Goal: Register for event/course: Sign up to attend an event or enroll in a course

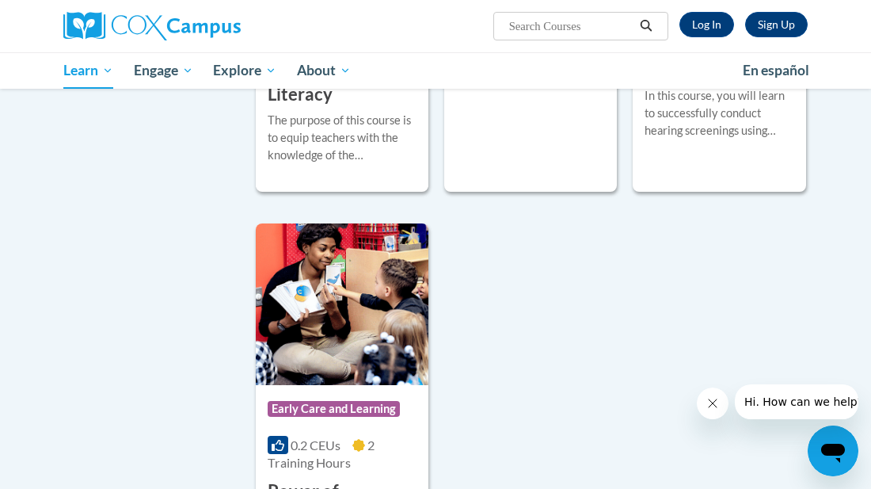
scroll to position [3891, 0]
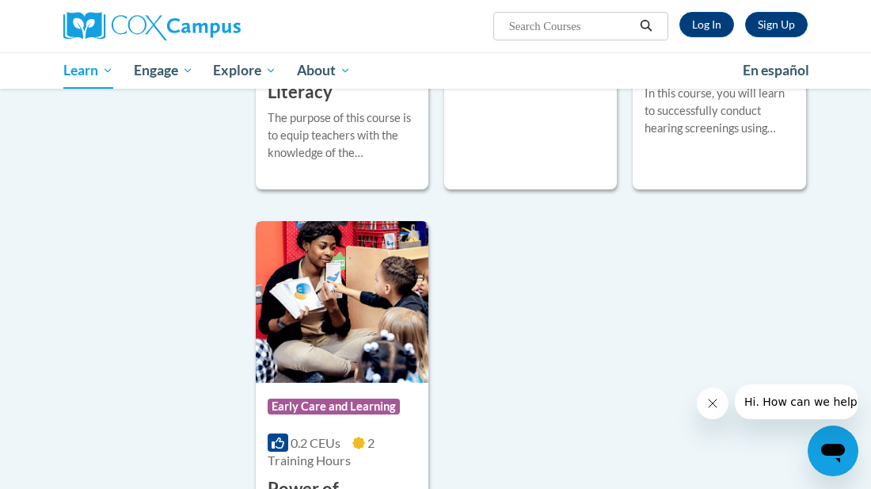
click at [381, 446] on div "0.2 CEUs 2 Training Hours" at bounding box center [342, 451] width 149 height 35
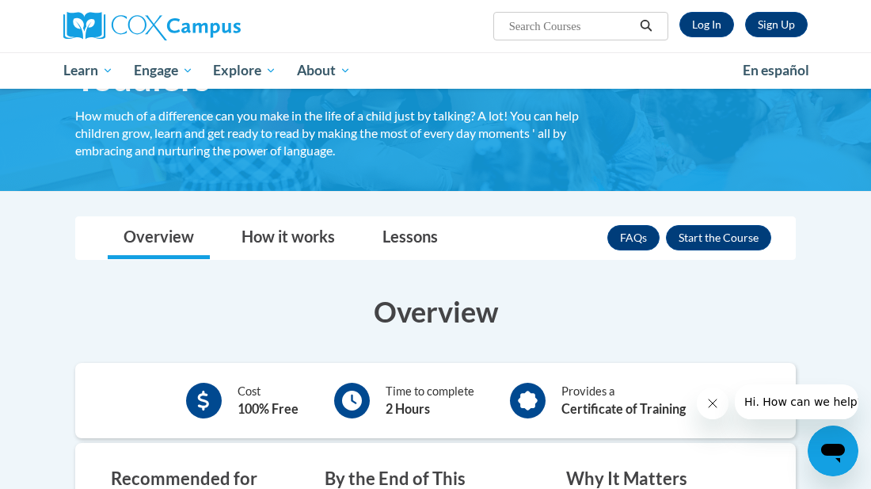
scroll to position [147, 0]
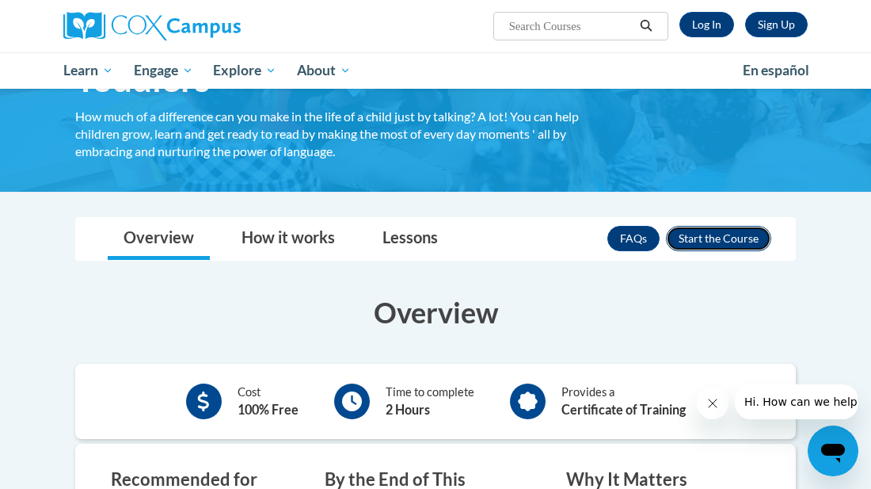
click at [722, 237] on button "Enroll" at bounding box center [718, 238] width 105 height 25
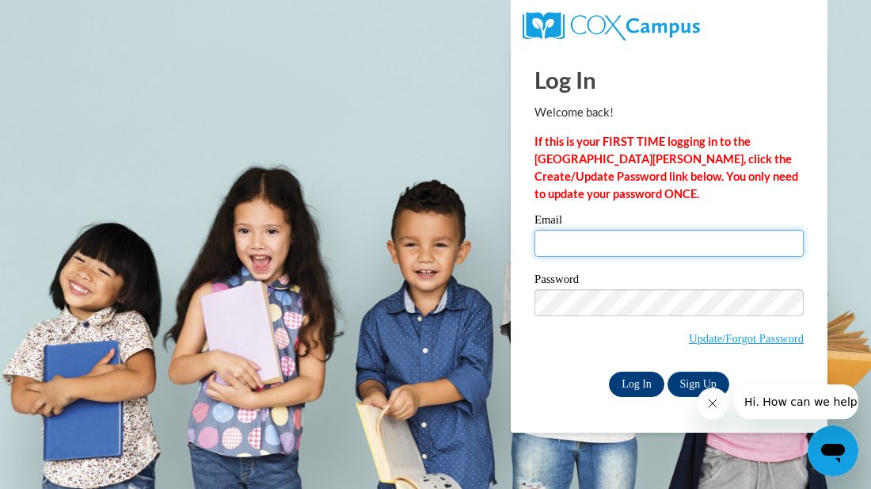
type input "hbcoffman@yahoo.com"
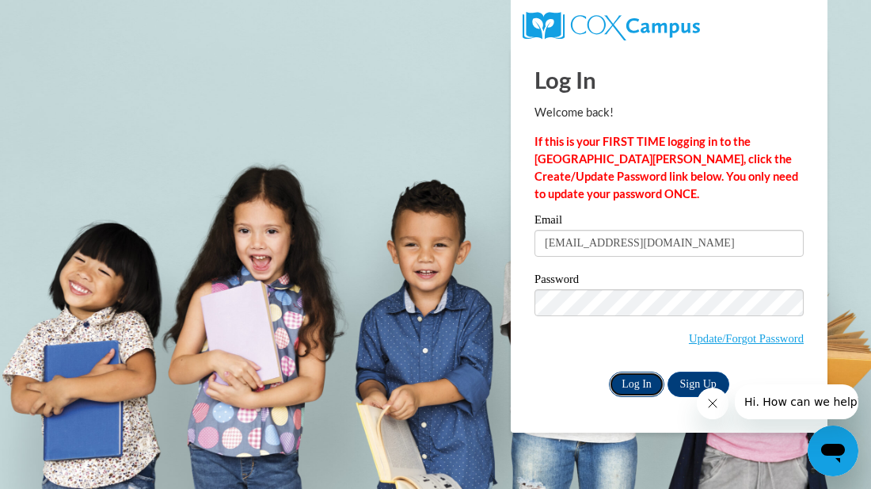
click at [645, 384] on input "Log In" at bounding box center [636, 384] width 55 height 25
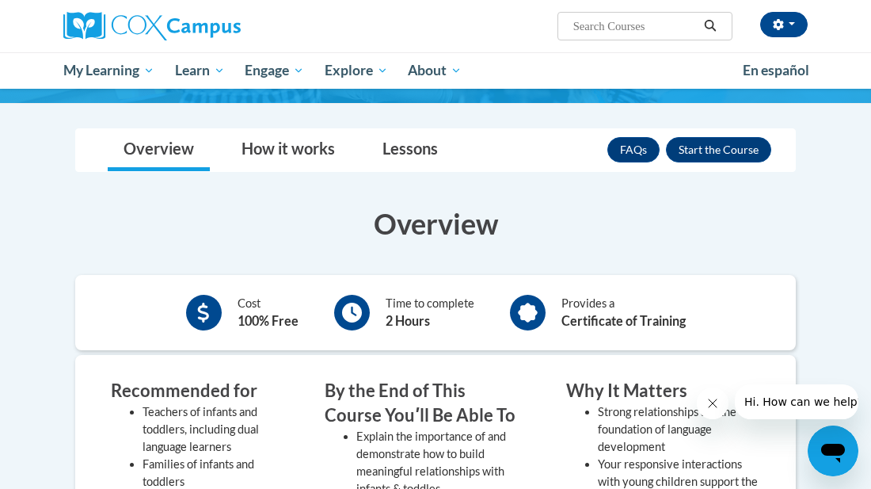
scroll to position [235, 0]
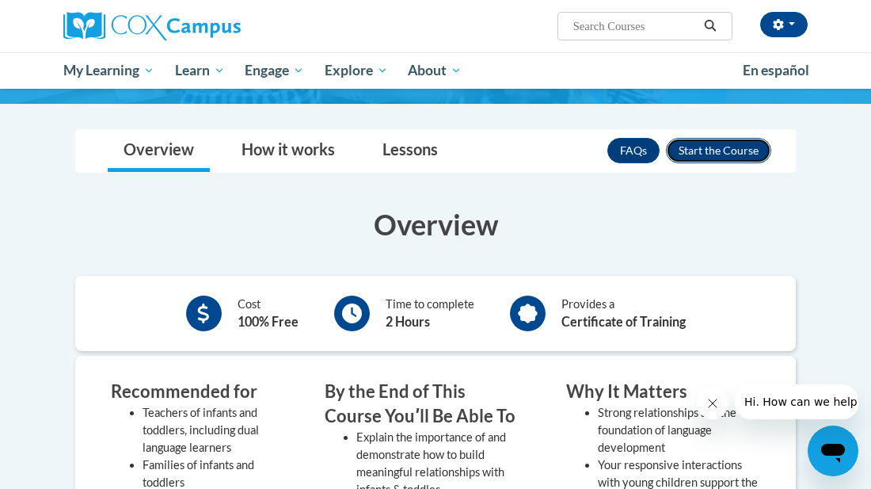
click at [708, 147] on button "Enroll" at bounding box center [718, 150] width 105 height 25
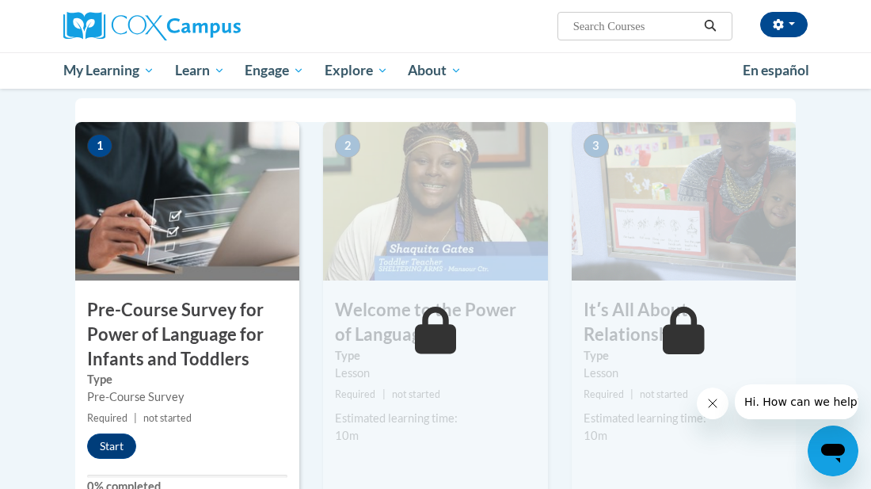
scroll to position [353, 0]
click at [118, 448] on button "Start" at bounding box center [111, 445] width 49 height 25
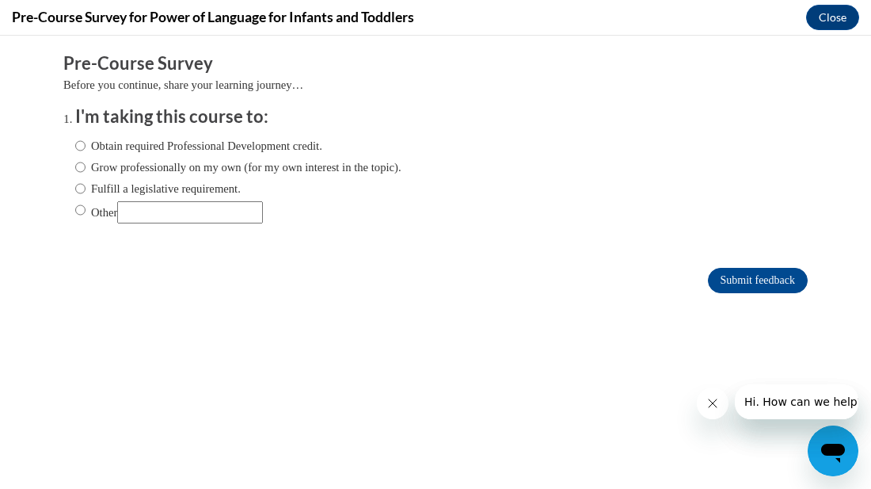
scroll to position [0, 0]
click at [85, 148] on input "Obtain required Professional Development credit." at bounding box center [80, 145] width 10 height 17
radio input "true"
click at [722, 282] on input "Submit feedback" at bounding box center [758, 280] width 100 height 25
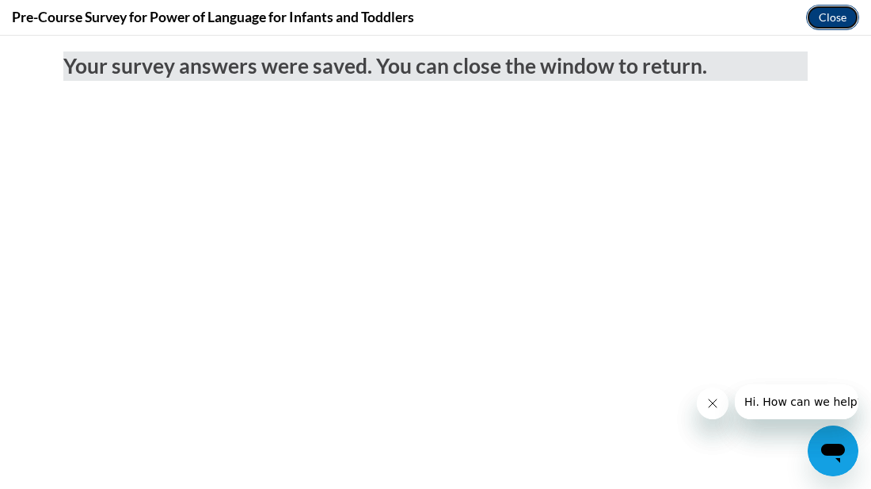
click at [829, 17] on button "Close" at bounding box center [832, 17] width 53 height 25
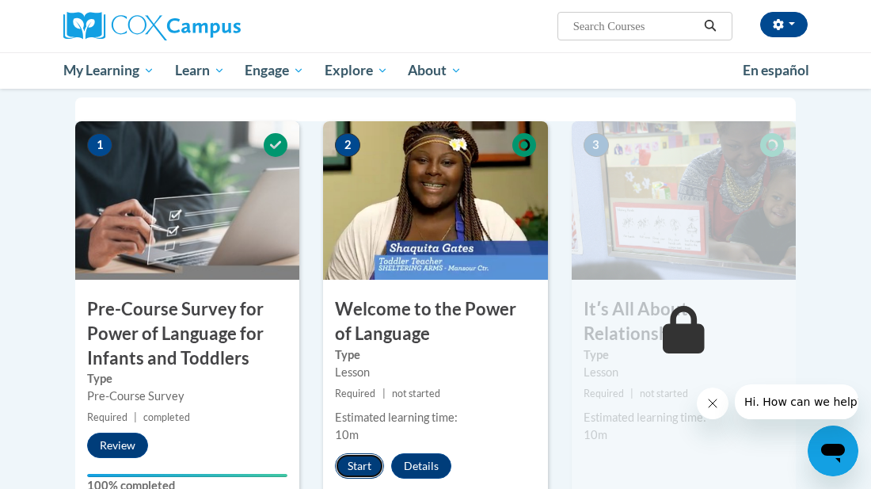
click at [356, 473] on button "Start" at bounding box center [359, 465] width 49 height 25
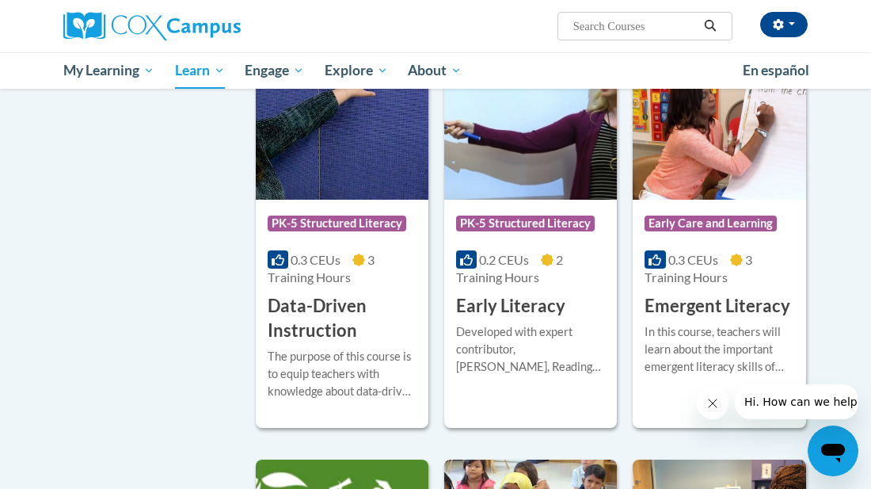
scroll to position [1746, 0]
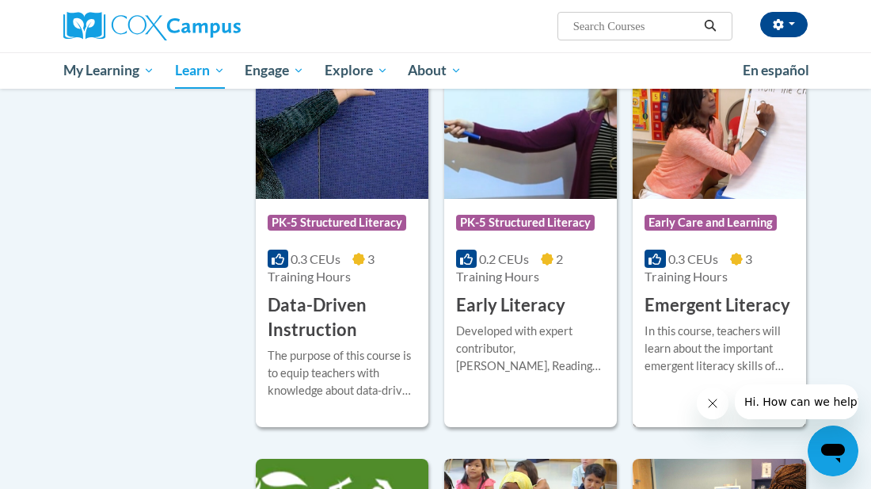
click at [739, 292] on div "Course Category: Early Care and Learning 0.3 CEUs 3 Training Hours COURSE Emerg…" at bounding box center [719, 258] width 173 height 119
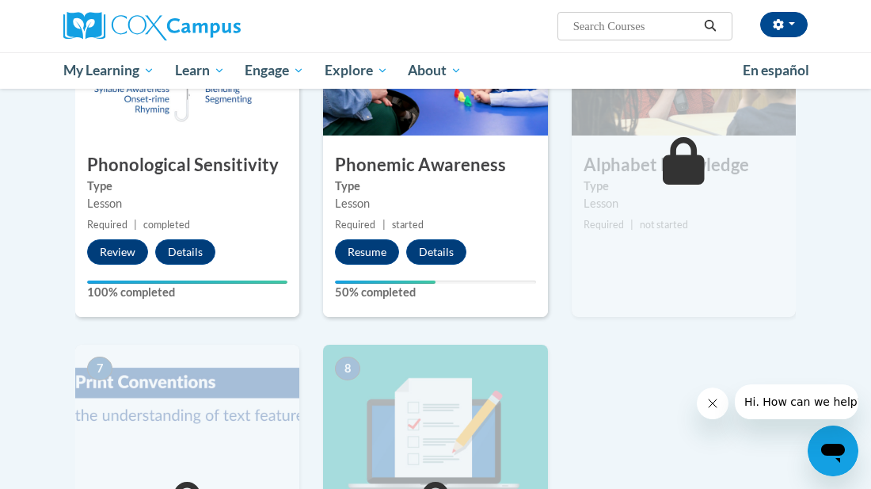
scroll to position [852, 0]
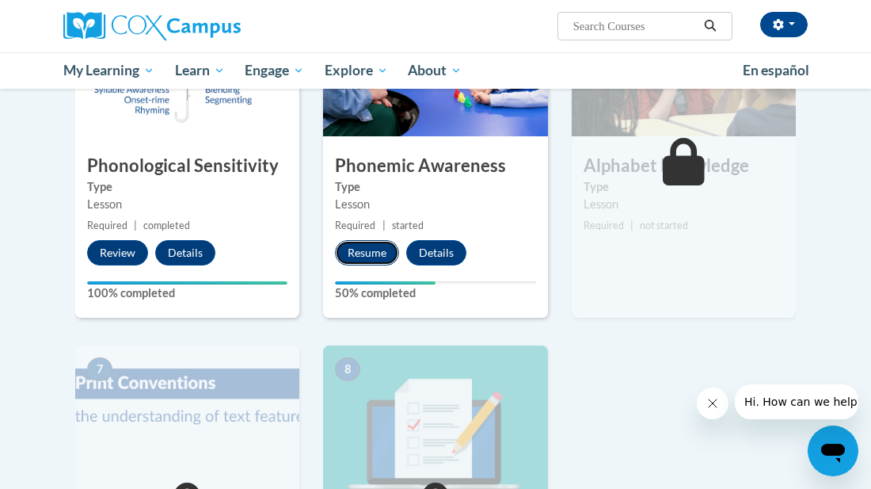
click at [360, 247] on button "Resume" at bounding box center [367, 252] width 64 height 25
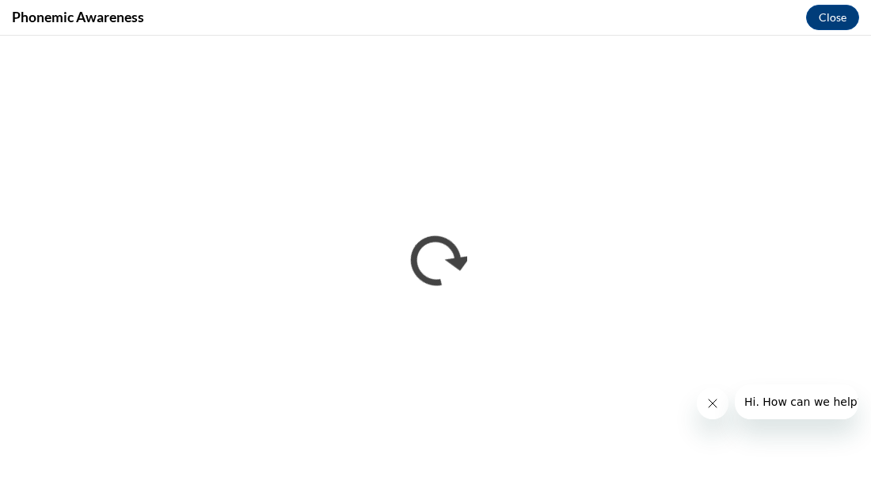
scroll to position [0, 0]
click at [719, 406] on icon "Close message from company" at bounding box center [713, 403] width 13 height 13
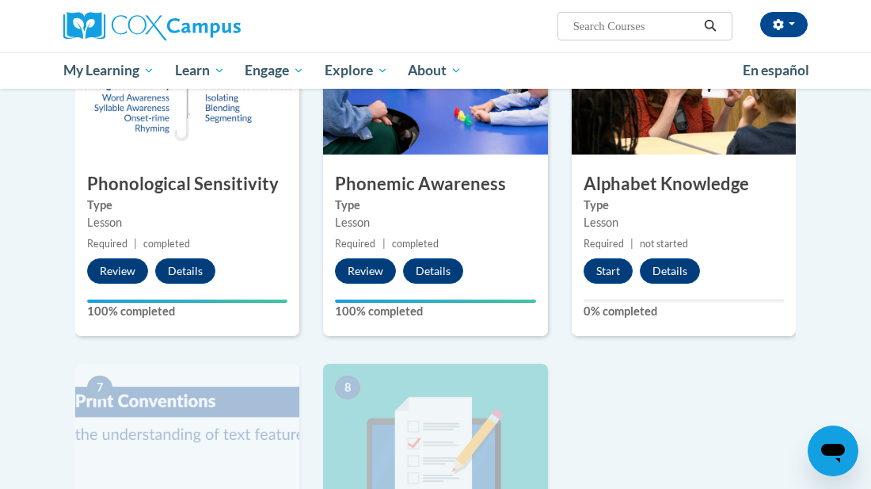
scroll to position [835, 0]
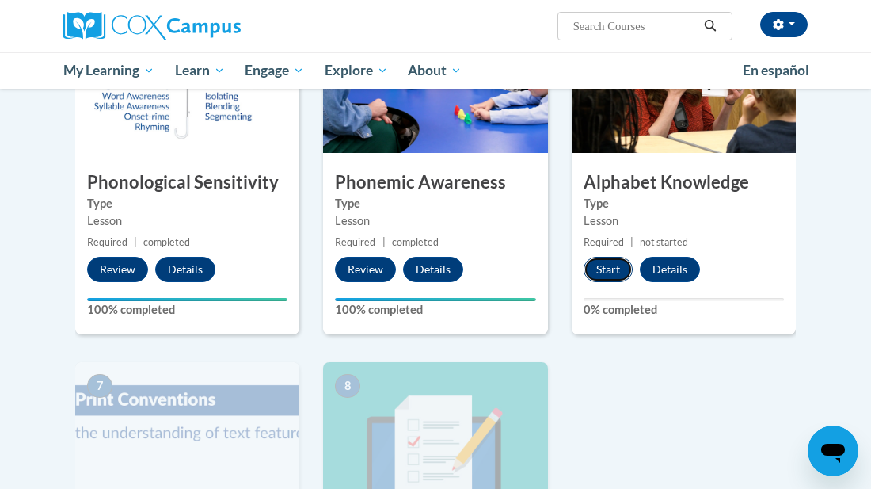
click at [608, 269] on button "Start" at bounding box center [608, 269] width 49 height 25
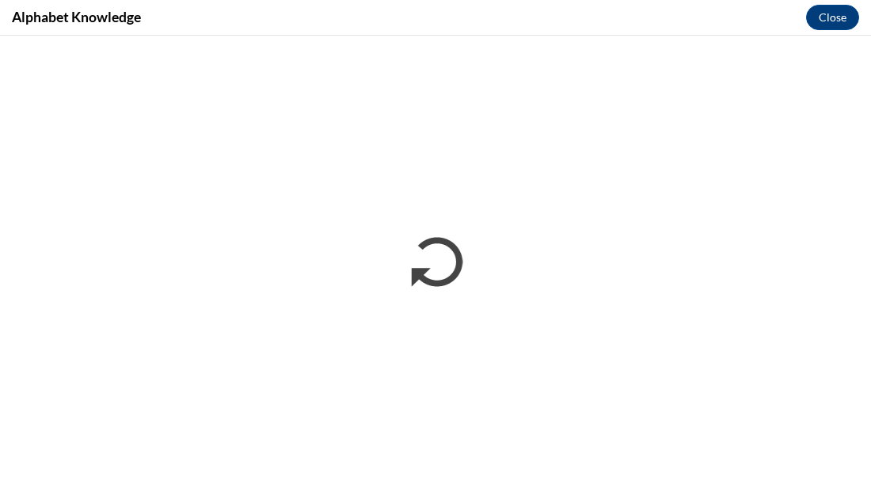
scroll to position [0, 0]
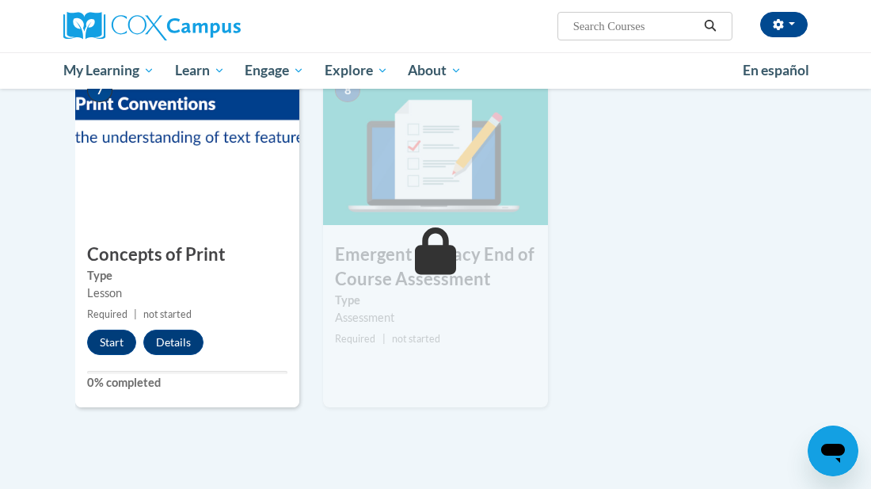
scroll to position [1131, 0]
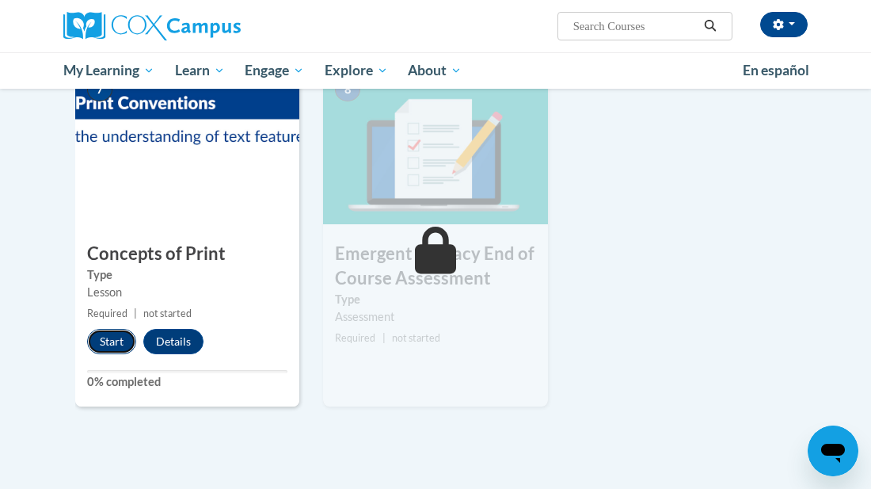
click at [120, 340] on button "Start" at bounding box center [111, 341] width 49 height 25
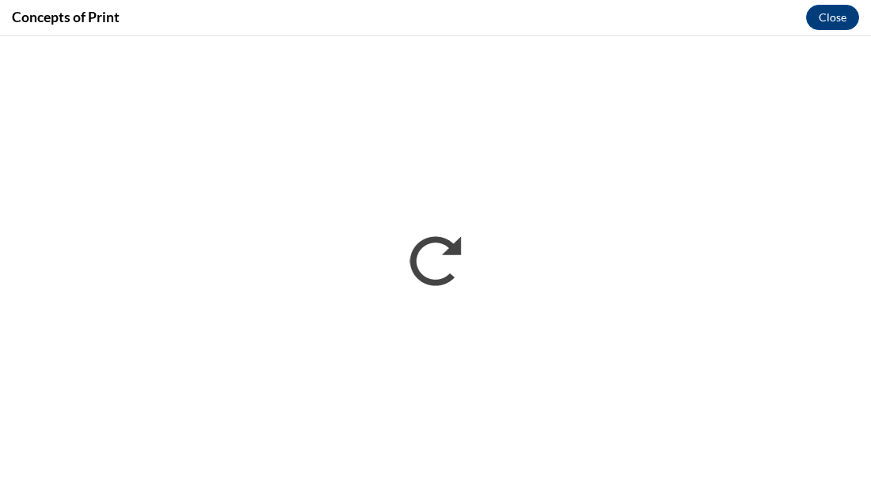
scroll to position [0, 0]
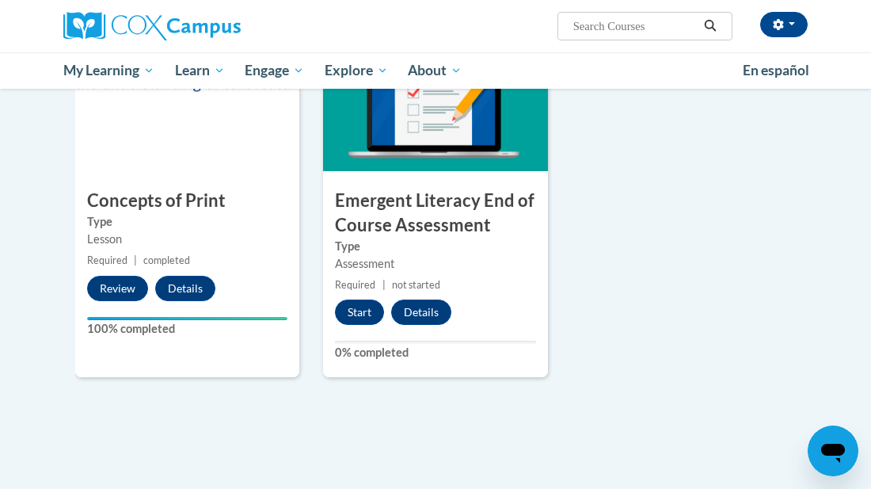
scroll to position [1190, 0]
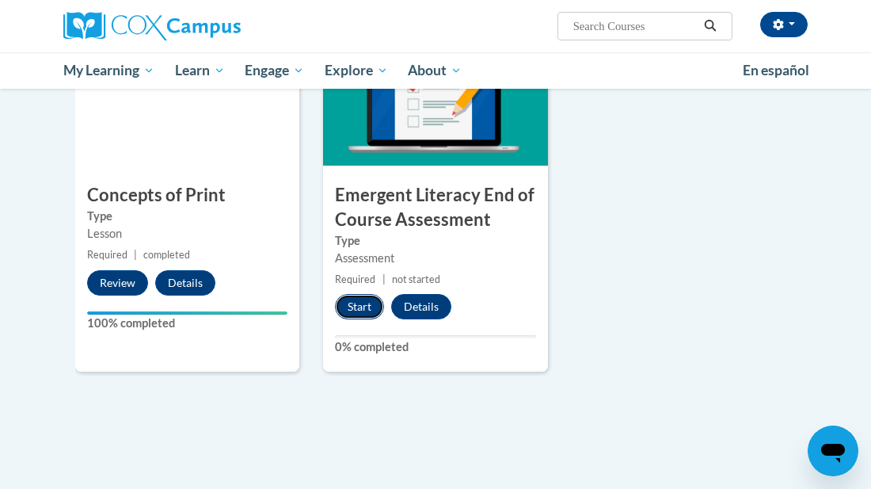
click at [351, 300] on button "Start" at bounding box center [359, 306] width 49 height 25
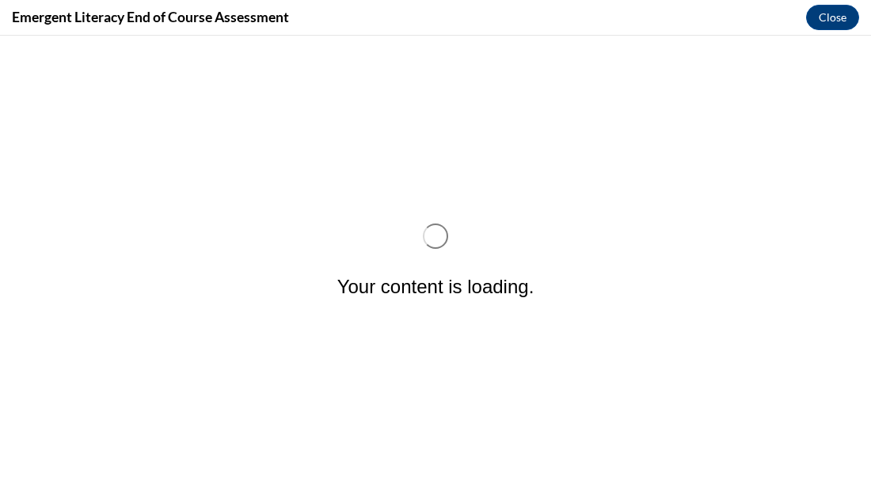
scroll to position [0, 0]
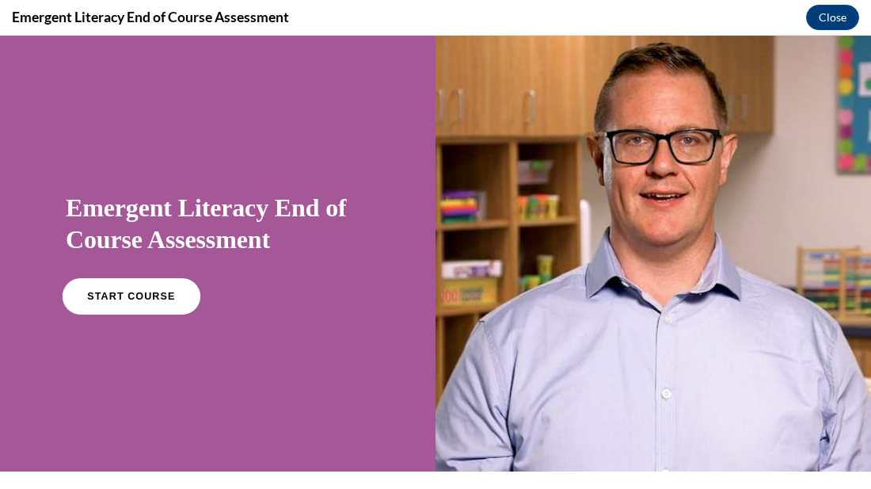
click at [119, 310] on link "START COURSE" at bounding box center [132, 296] width 138 height 36
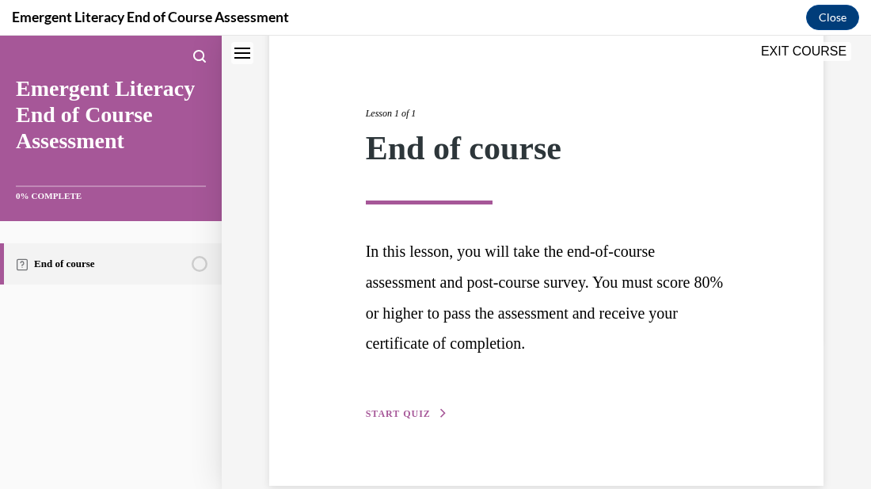
scroll to position [179, 0]
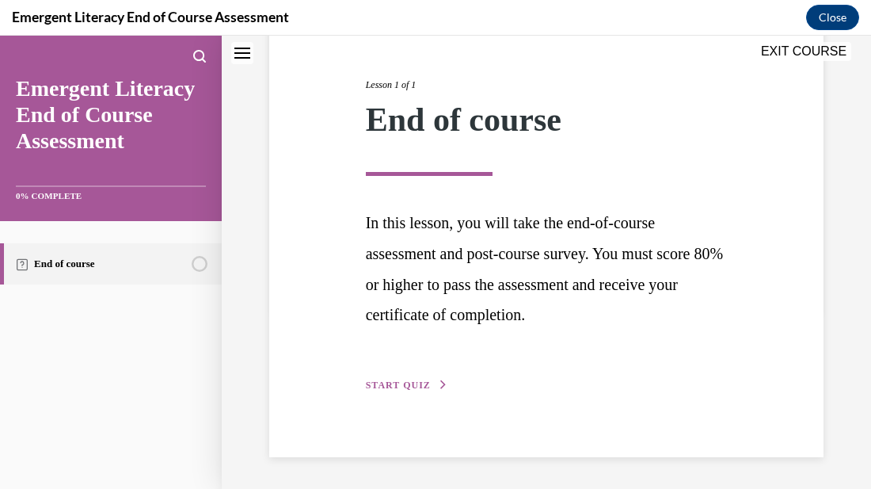
click at [410, 380] on span "START QUIZ" at bounding box center [398, 384] width 65 height 11
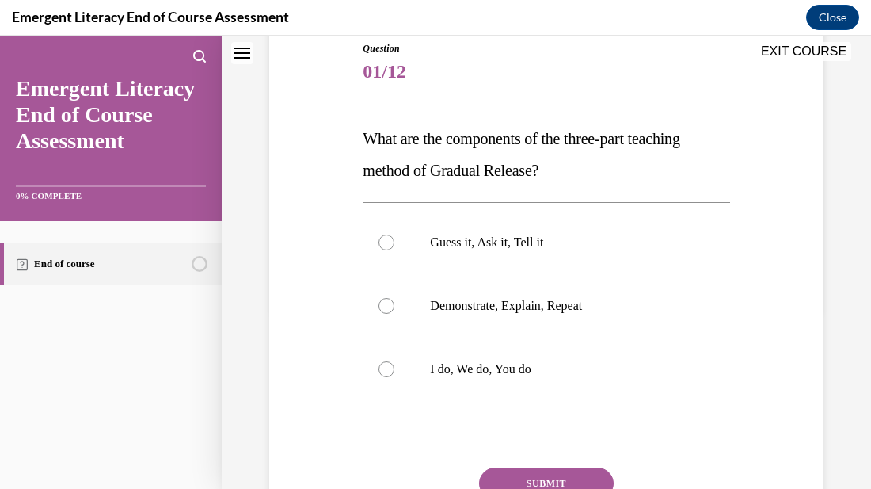
scroll to position [176, 0]
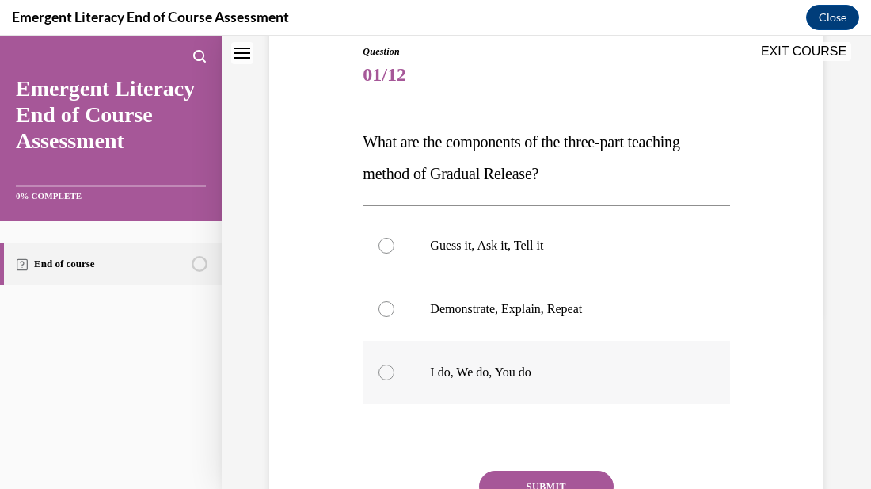
click at [382, 368] on div at bounding box center [387, 372] width 16 height 16
click at [382, 368] on input "I do, We do, You do" at bounding box center [387, 372] width 16 height 16
radio input "true"
click at [382, 368] on div at bounding box center [387, 372] width 16 height 16
click at [382, 368] on input "I do, We do, You do" at bounding box center [387, 372] width 16 height 16
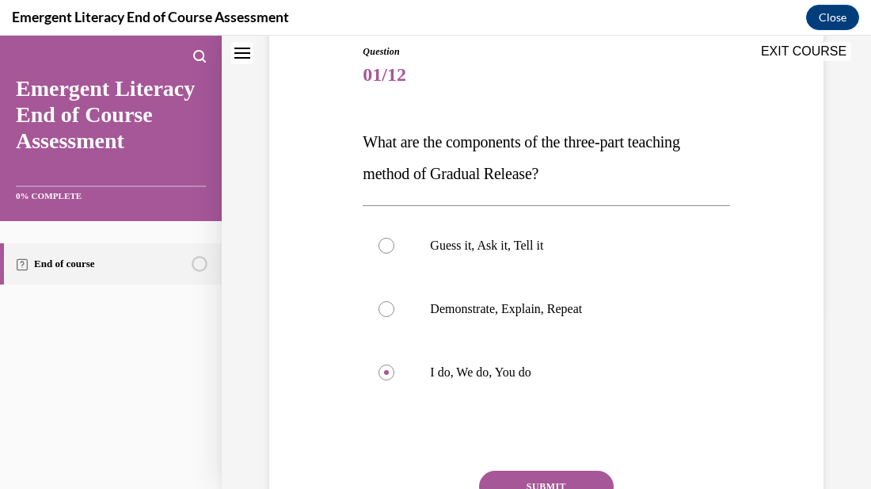
click at [536, 482] on button "SUBMIT" at bounding box center [546, 487] width 135 height 32
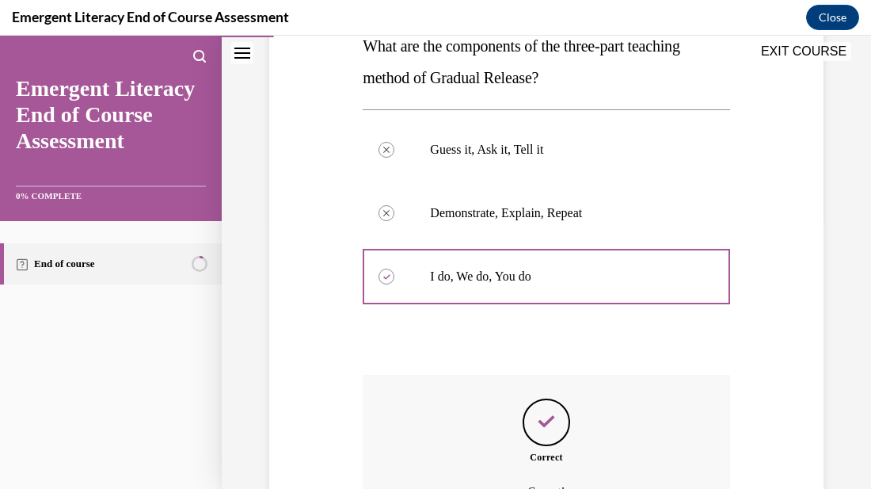
scroll to position [448, 0]
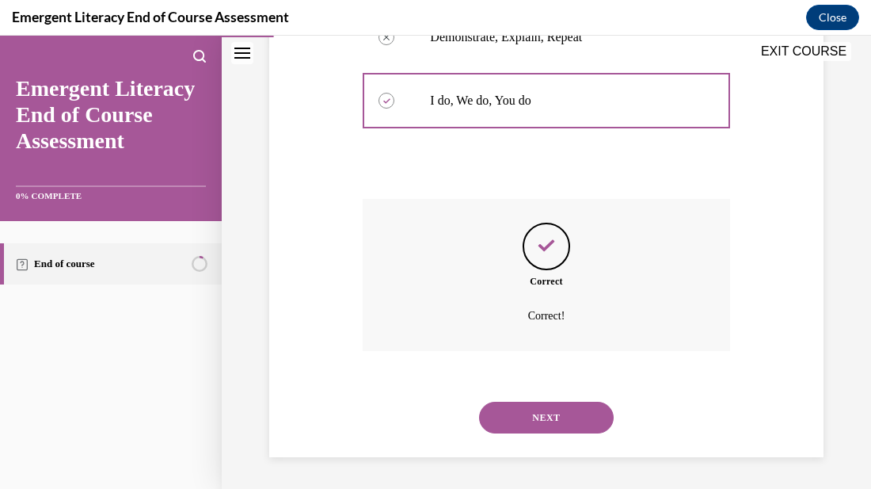
click at [574, 421] on button "NEXT" at bounding box center [546, 418] width 135 height 32
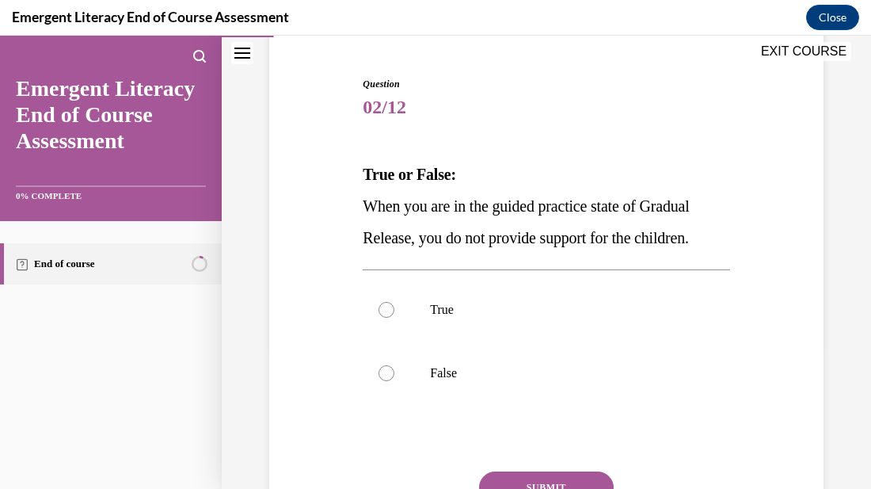
scroll to position [145, 0]
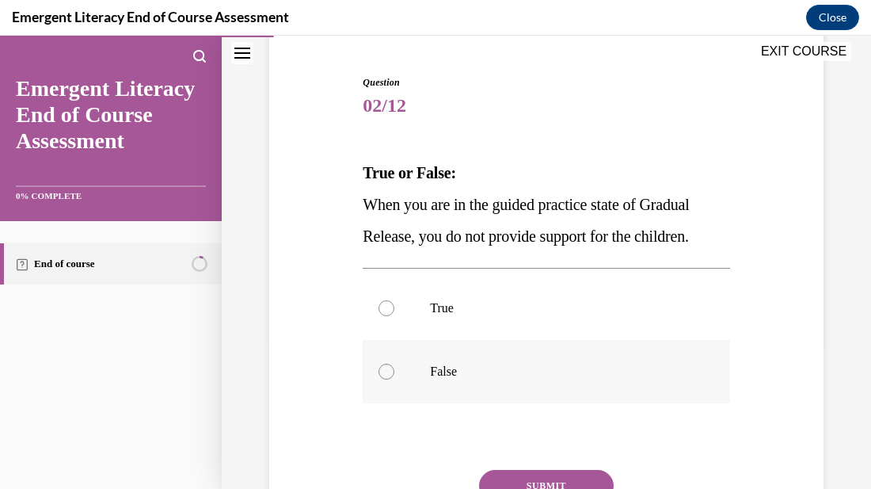
click at [390, 371] on div at bounding box center [387, 372] width 16 height 16
click at [390, 371] on input "False" at bounding box center [387, 372] width 16 height 16
radio input "true"
click at [578, 479] on button "SUBMIT" at bounding box center [546, 486] width 135 height 32
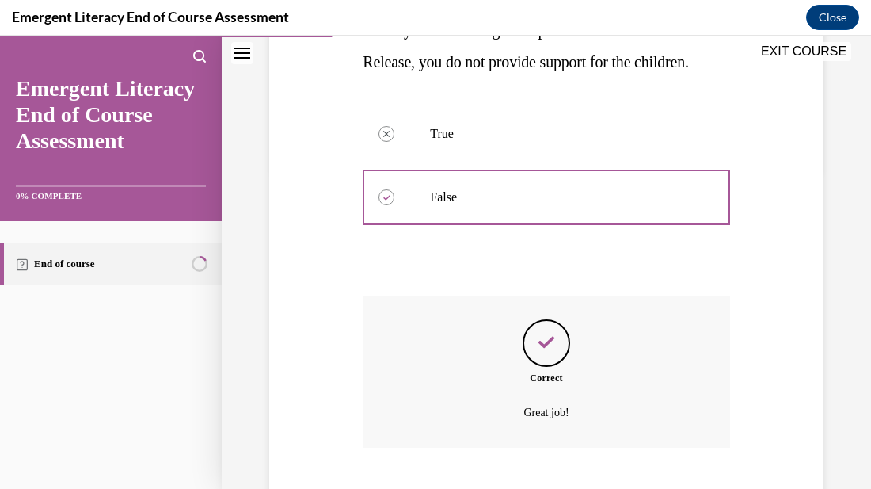
scroll to position [416, 0]
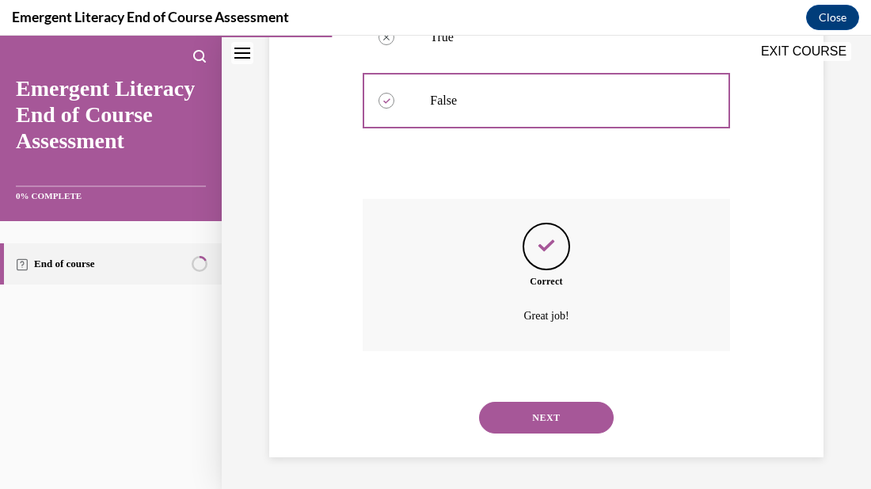
click at [576, 423] on button "NEXT" at bounding box center [546, 418] width 135 height 32
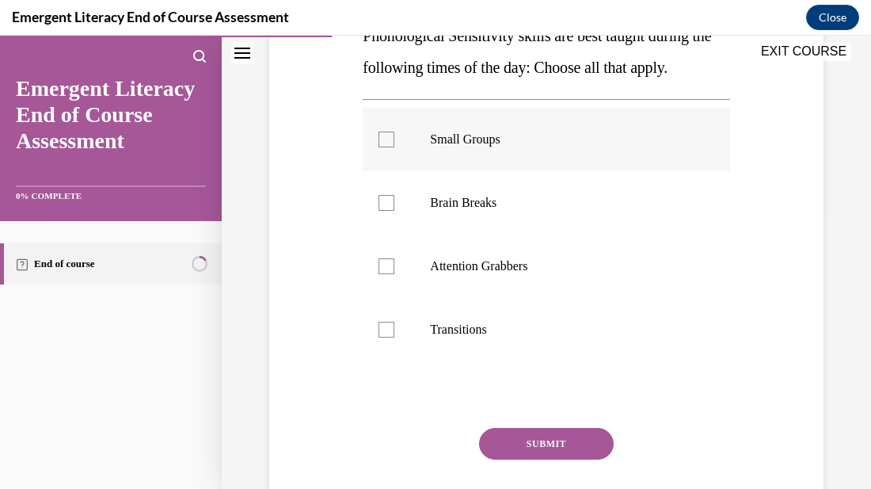
scroll to position [281, 0]
click at [386, 146] on div at bounding box center [387, 140] width 16 height 16
click at [386, 146] on input "Small Groups" at bounding box center [387, 140] width 16 height 16
checkbox input "true"
click at [520, 464] on div "SUBMIT" at bounding box center [546, 468] width 367 height 79
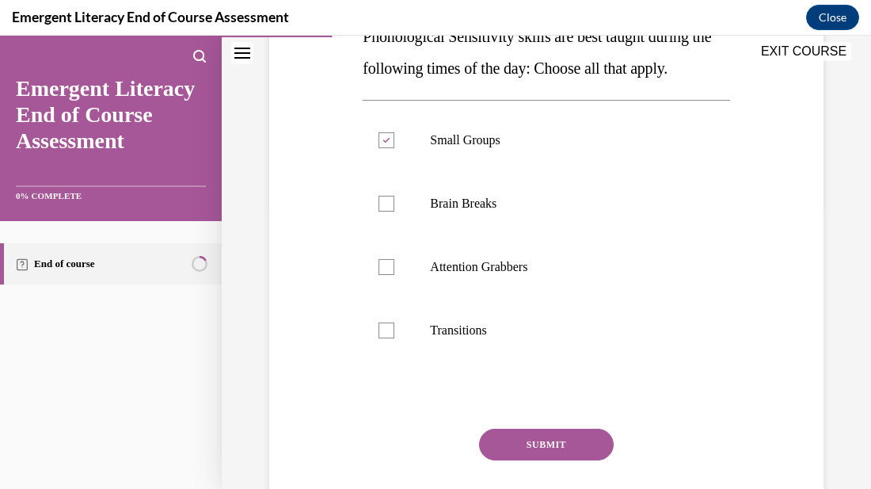
click at [521, 448] on button "SUBMIT" at bounding box center [546, 445] width 135 height 32
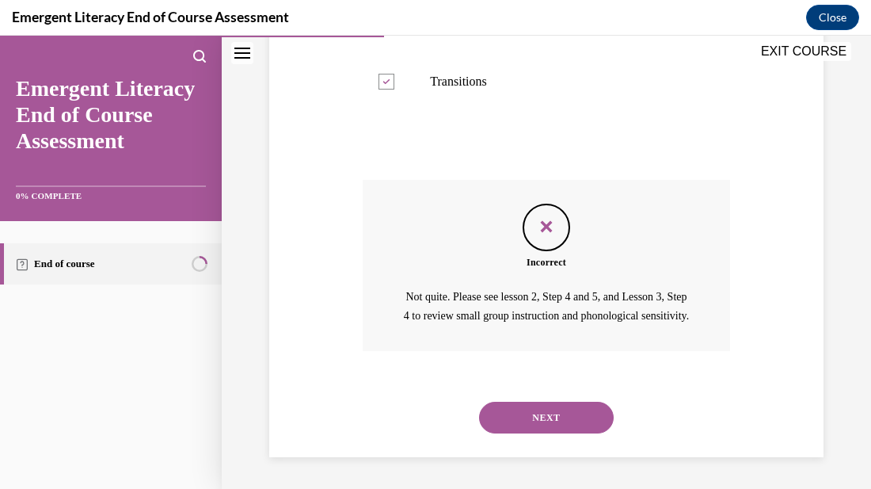
scroll to position [548, 0]
click at [525, 438] on div "NEXT" at bounding box center [546, 417] width 367 height 63
click at [532, 421] on button "NEXT" at bounding box center [546, 418] width 135 height 32
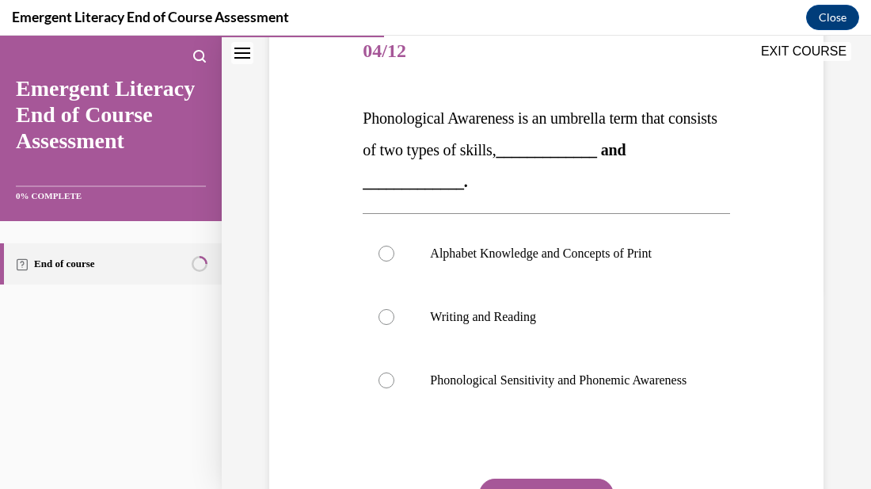
scroll to position [200, 0]
click at [381, 383] on div at bounding box center [387, 380] width 16 height 16
click at [381, 383] on input "Phonological Sensitivity and Phonemic Awareness" at bounding box center [387, 380] width 16 height 16
radio input "true"
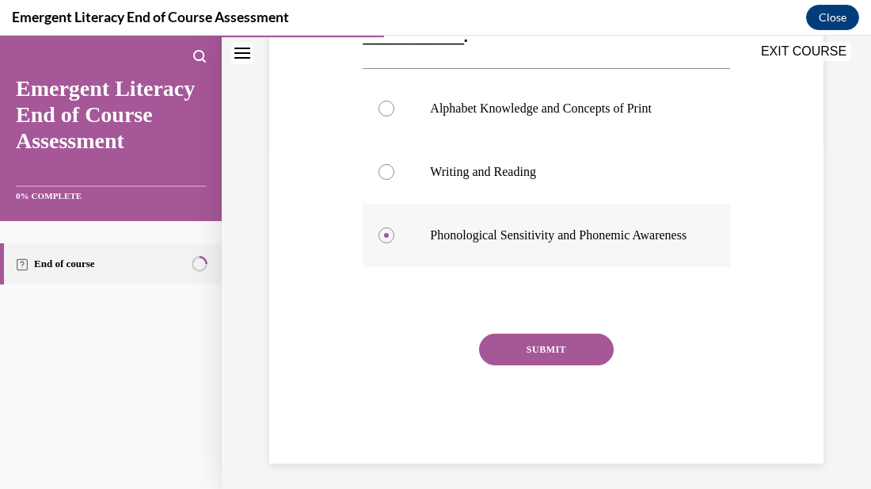
scroll to position [349, 0]
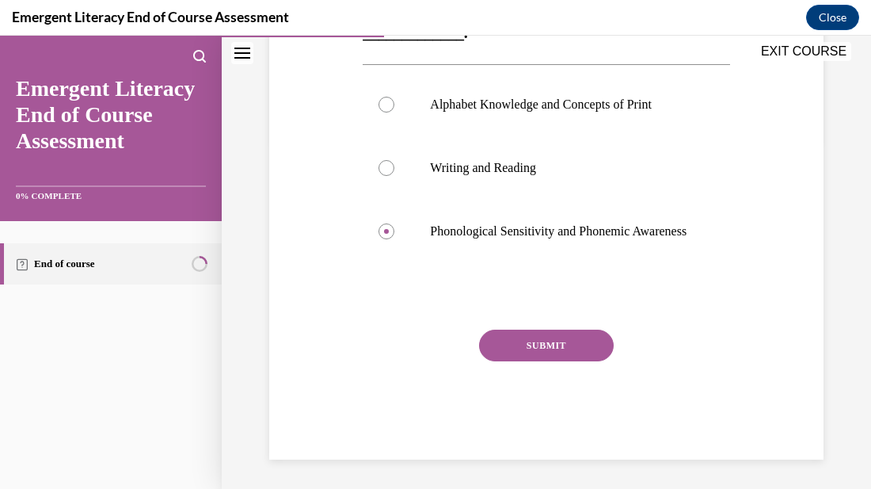
click at [551, 361] on button "SUBMIT" at bounding box center [546, 346] width 135 height 32
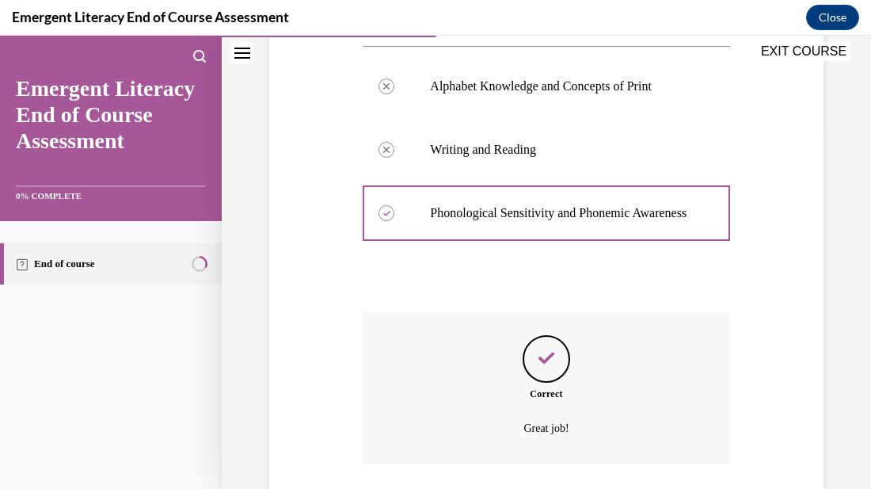
scroll to position [495, 0]
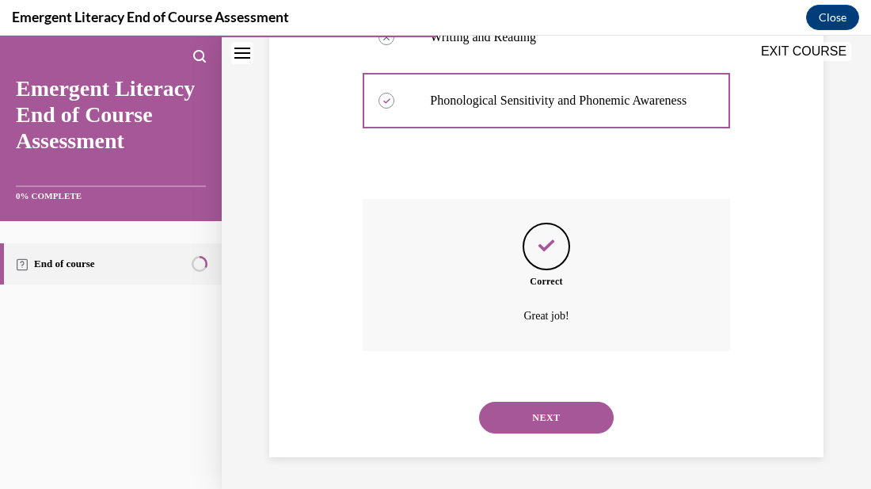
click at [547, 407] on button "NEXT" at bounding box center [546, 418] width 135 height 32
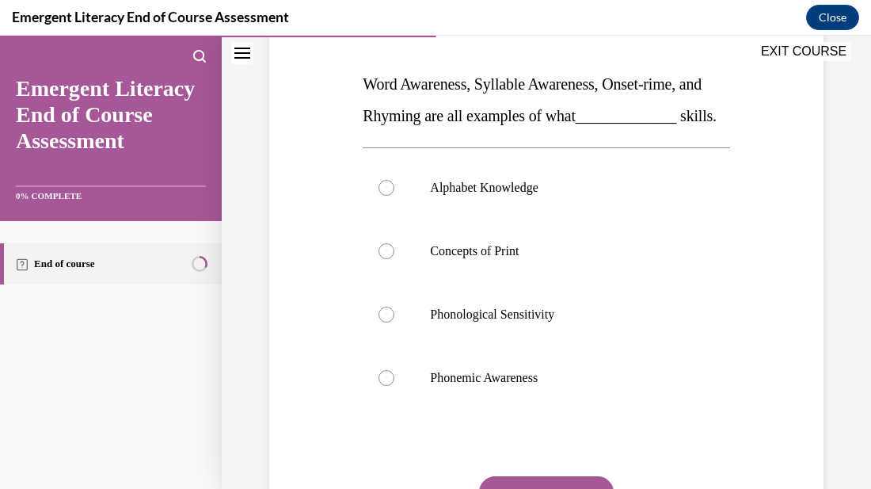
scroll to position [236, 0]
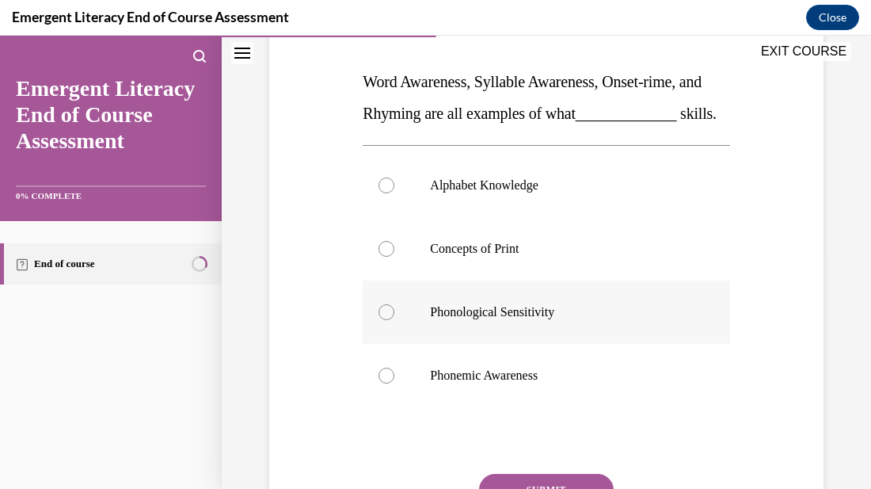
click at [388, 320] on div at bounding box center [387, 312] width 16 height 16
click at [388, 320] on input "Phonological Sensitivity" at bounding box center [387, 312] width 16 height 16
radio input "true"
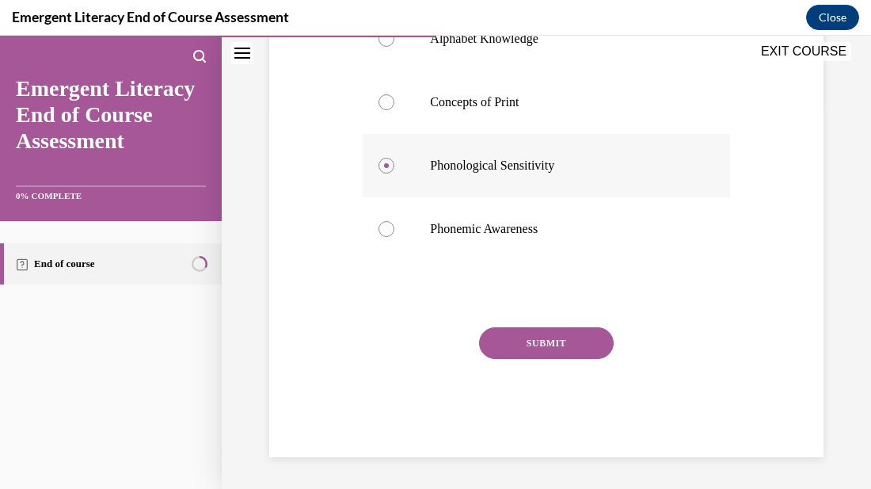
scroll to position [395, 0]
click at [590, 359] on button "SUBMIT" at bounding box center [546, 343] width 135 height 32
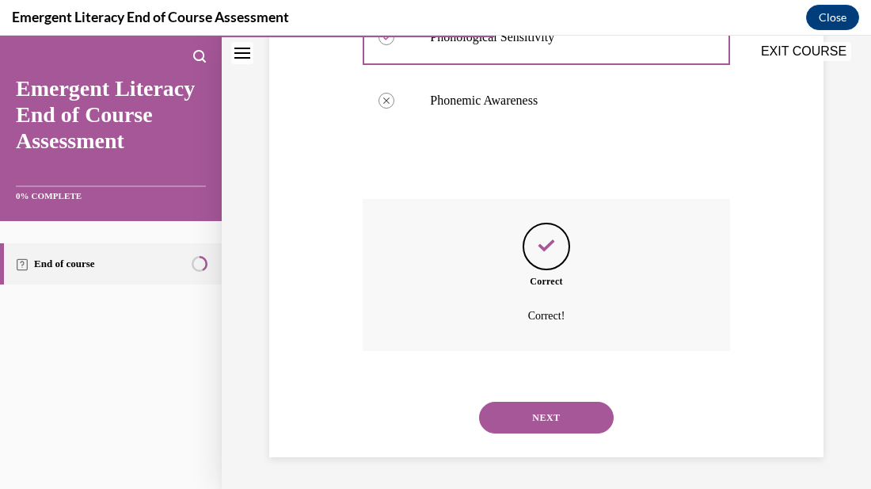
scroll to position [543, 0]
click at [566, 413] on button "NEXT" at bounding box center [546, 418] width 135 height 32
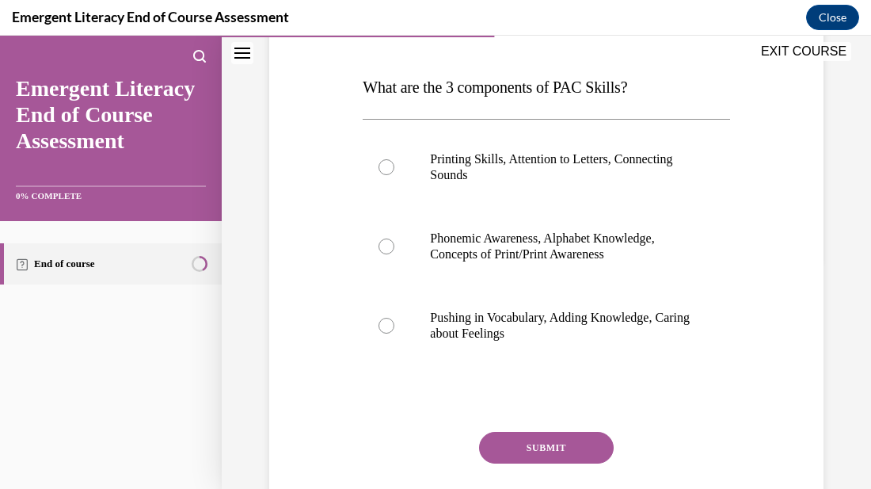
scroll to position [239, 0]
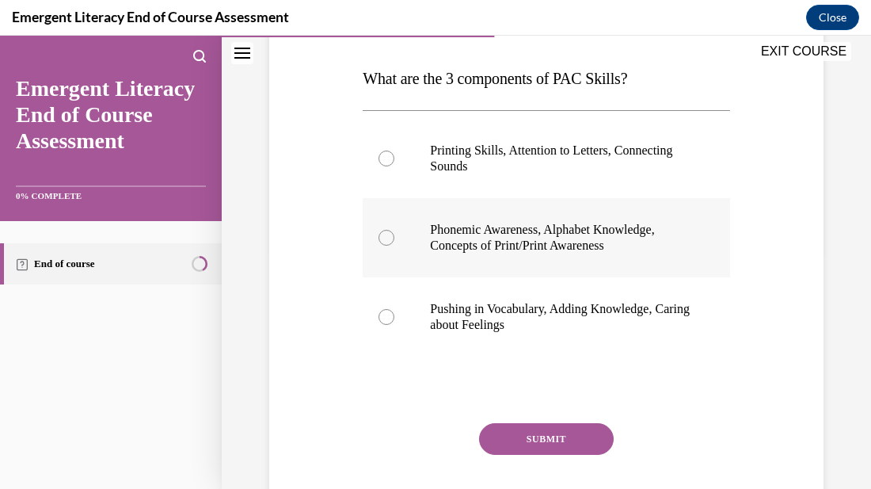
click at [379, 238] on div at bounding box center [387, 238] width 16 height 16
click at [379, 238] on input "Phonemic Awareness, Alphabet Knowledge, Concepts of Print/Print Awareness" at bounding box center [387, 238] width 16 height 16
radio input "true"
click at [574, 431] on button "SUBMIT" at bounding box center [546, 439] width 135 height 32
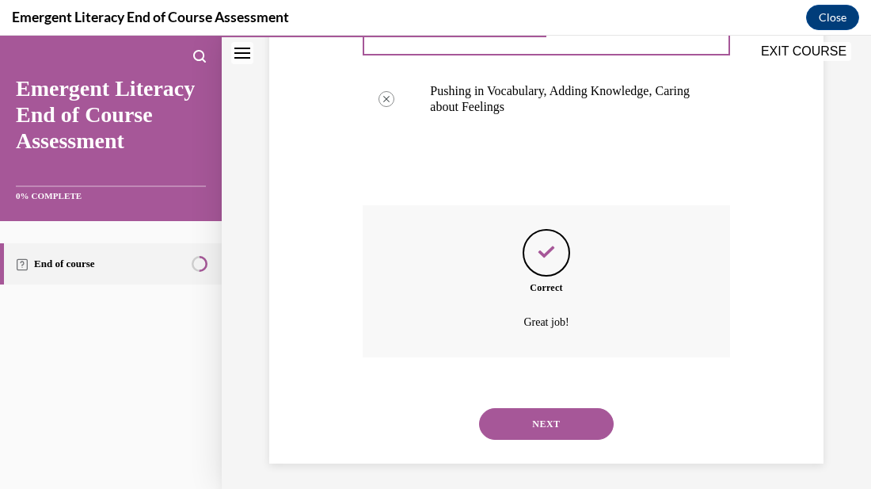
scroll to position [463, 0]
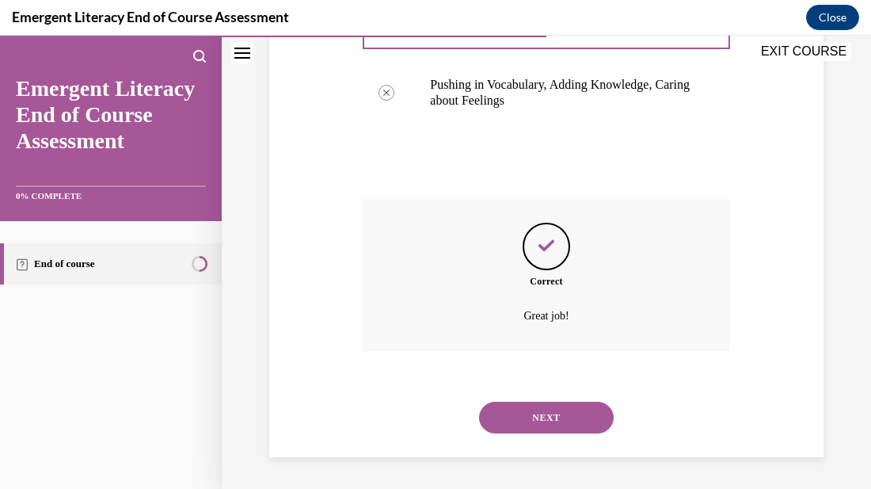
click at [574, 431] on button "NEXT" at bounding box center [546, 418] width 135 height 32
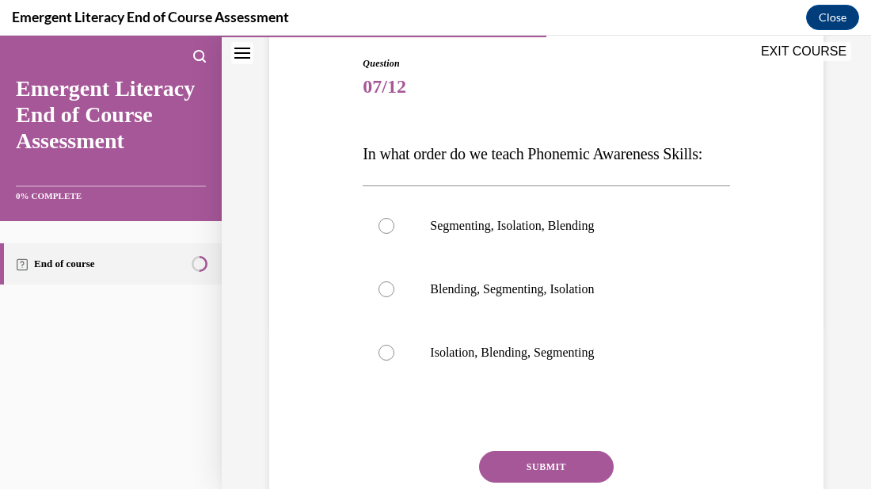
scroll to position [166, 0]
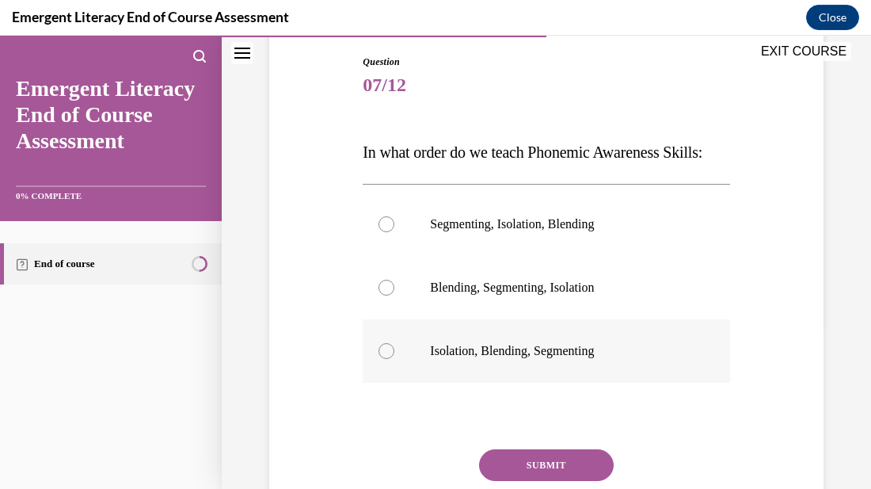
click at [387, 359] on div at bounding box center [387, 351] width 16 height 16
click at [387, 359] on input "Isolation, Blending, Segmenting" at bounding box center [387, 351] width 16 height 16
radio input "true"
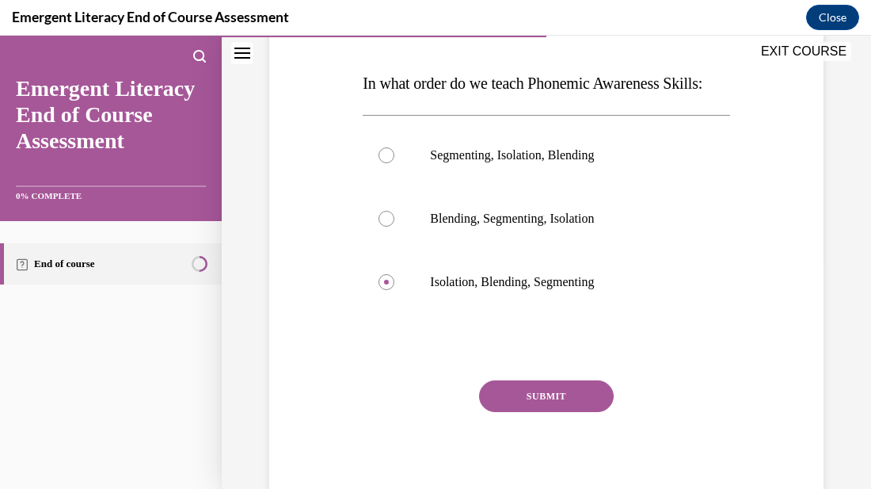
scroll to position [238, 0]
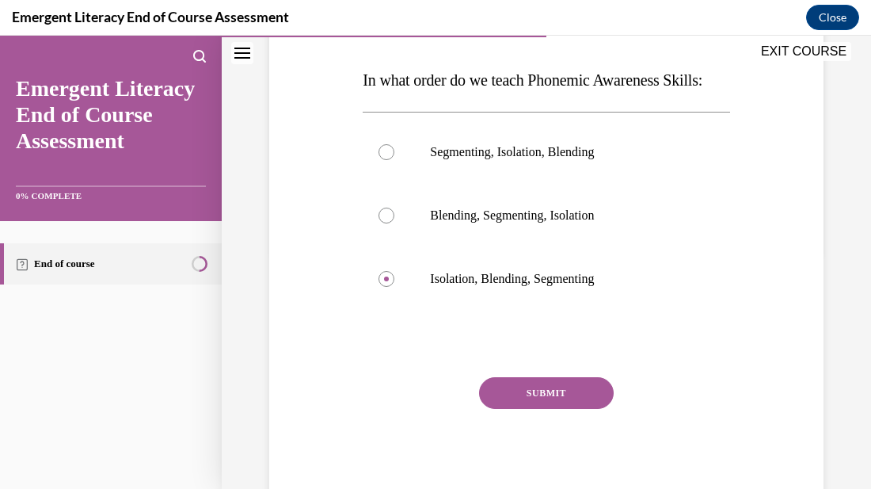
click at [524, 399] on div "Question 07/12 In what order do we teach Phonemic Awareness Skills: Segmenting,…" at bounding box center [546, 245] width 367 height 524
click at [530, 409] on button "SUBMIT" at bounding box center [546, 393] width 135 height 32
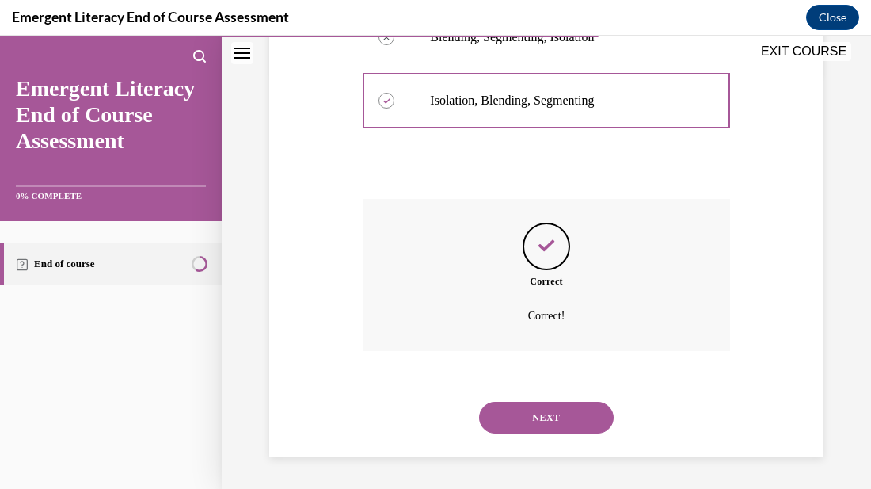
scroll to position [448, 0]
click at [530, 426] on button "NEXT" at bounding box center [546, 418] width 135 height 32
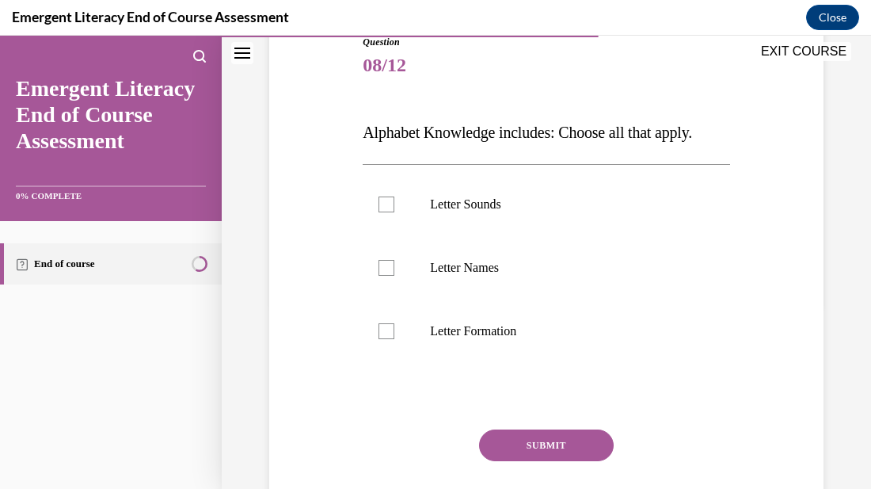
scroll to position [189, 0]
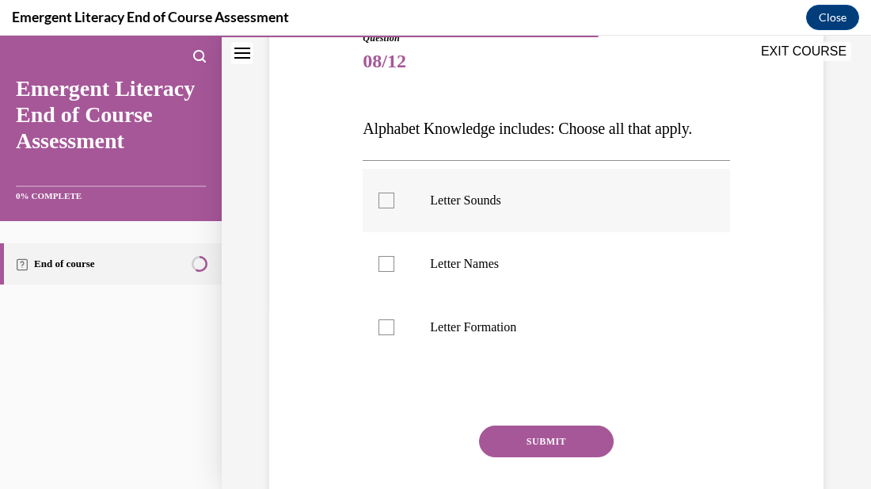
click at [383, 200] on div at bounding box center [387, 201] width 16 height 16
click at [383, 200] on input "Letter Sounds" at bounding box center [387, 201] width 16 height 16
checkbox input "true"
click at [391, 268] on div at bounding box center [387, 264] width 16 height 16
click at [391, 268] on input "Letter Names" at bounding box center [387, 264] width 16 height 16
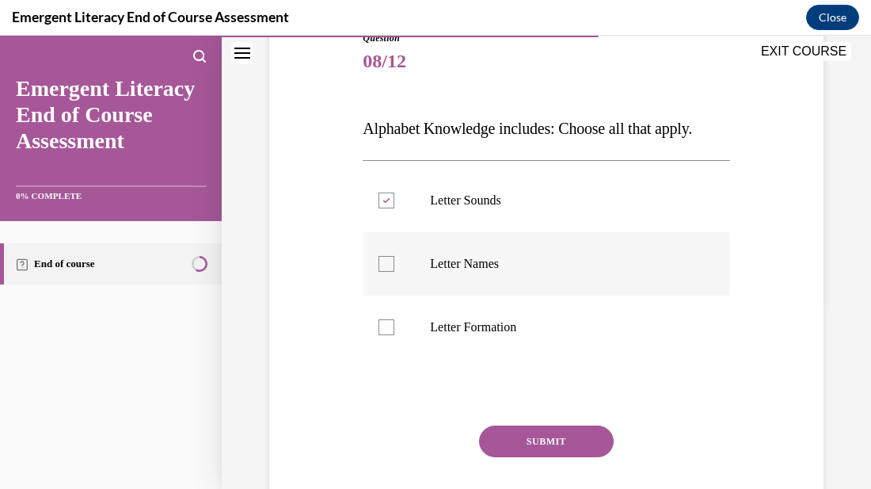
checkbox input "true"
click at [386, 326] on div at bounding box center [387, 327] width 16 height 16
click at [386, 326] on input "Letter Formation" at bounding box center [387, 327] width 16 height 16
checkbox input "true"
click at [505, 438] on button "SUBMIT" at bounding box center [546, 441] width 135 height 32
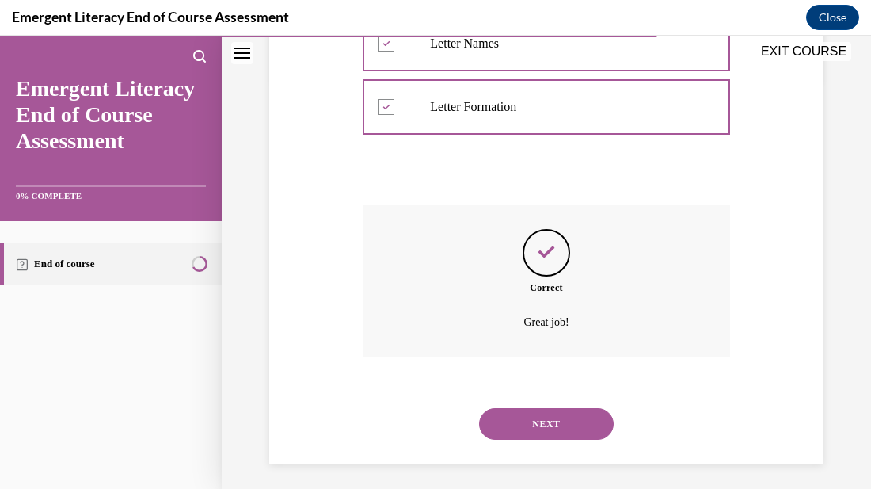
scroll to position [416, 0]
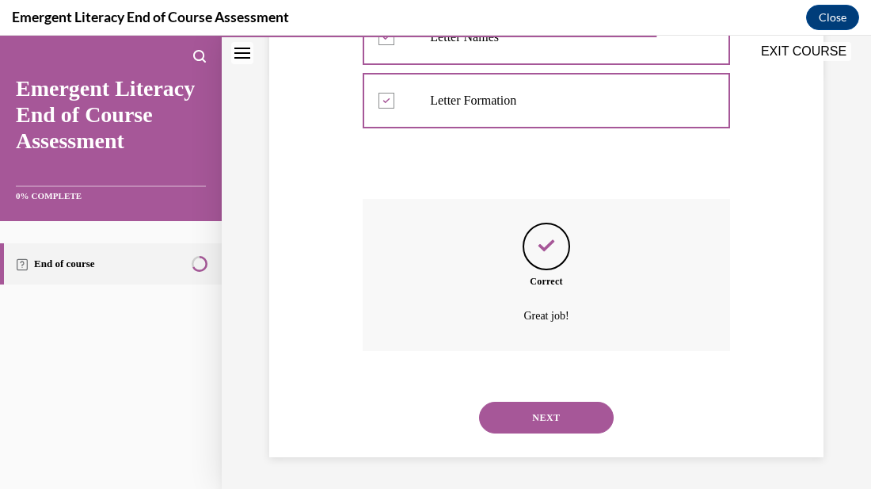
click at [510, 427] on button "NEXT" at bounding box center [546, 418] width 135 height 32
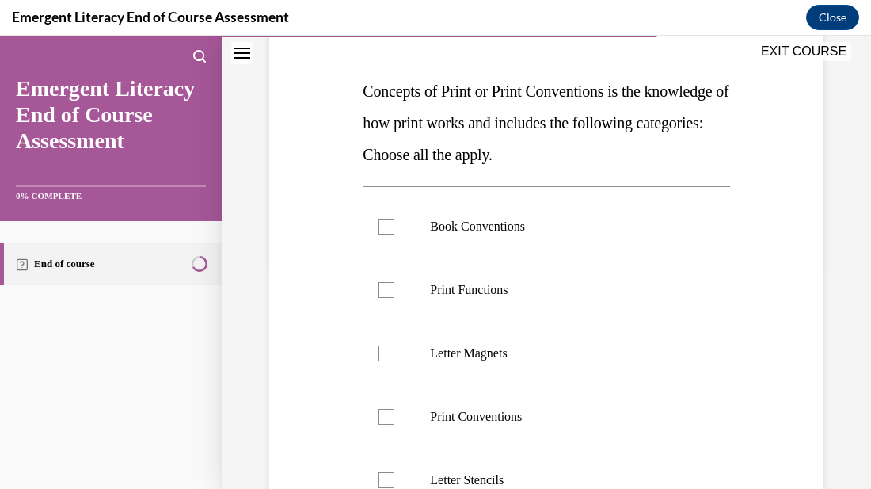
scroll to position [215, 0]
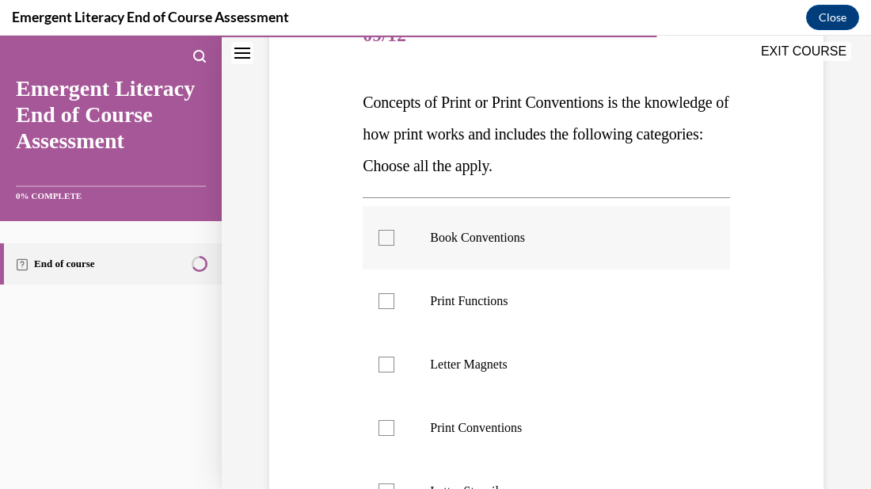
click at [388, 242] on div at bounding box center [387, 238] width 16 height 16
click at [388, 242] on input "Book Conventions" at bounding box center [387, 238] width 16 height 16
checkbox input "true"
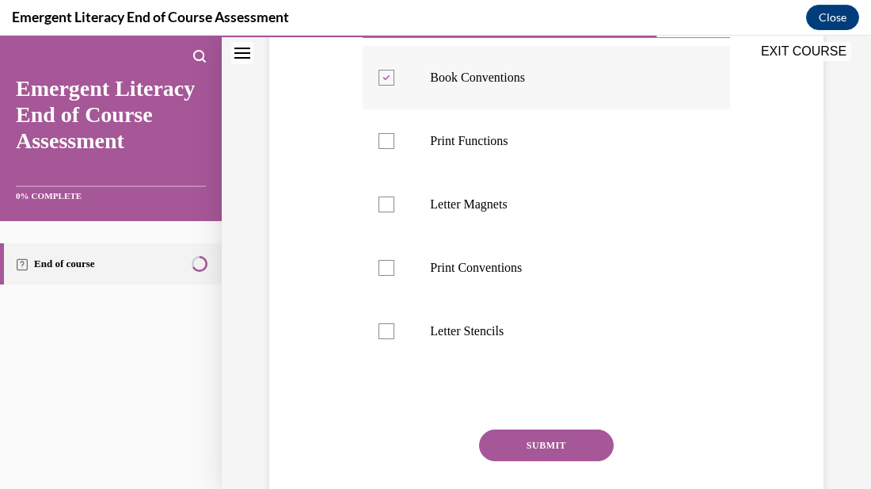
scroll to position [376, 0]
click at [393, 147] on div at bounding box center [387, 140] width 16 height 16
click at [393, 147] on input "Print Functions" at bounding box center [387, 140] width 16 height 16
checkbox input "true"
click at [391, 262] on div at bounding box center [387, 267] width 16 height 16
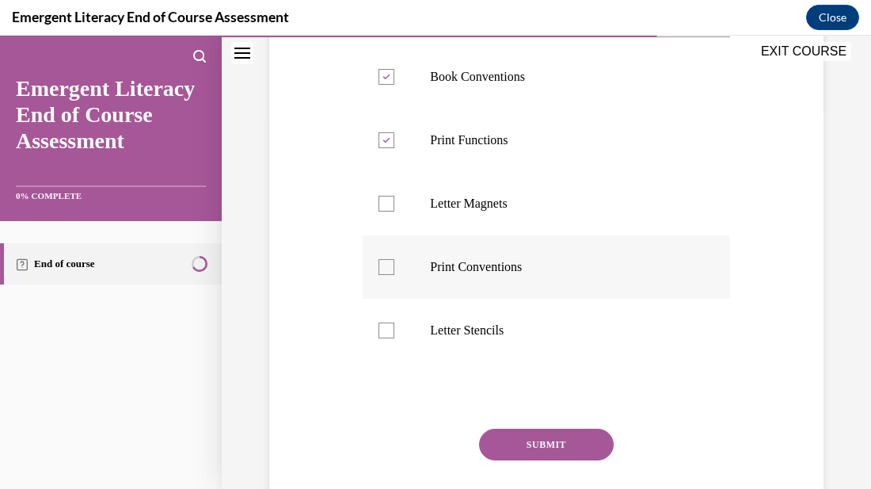
click at [391, 262] on input "Print Conventions" at bounding box center [387, 267] width 16 height 16
checkbox input "true"
click at [529, 452] on button "SUBMIT" at bounding box center [546, 445] width 135 height 32
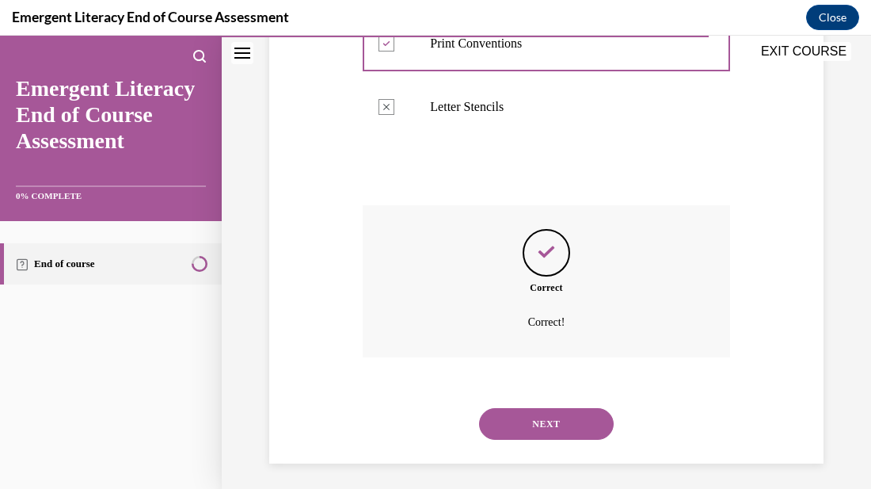
scroll to position [606, 0]
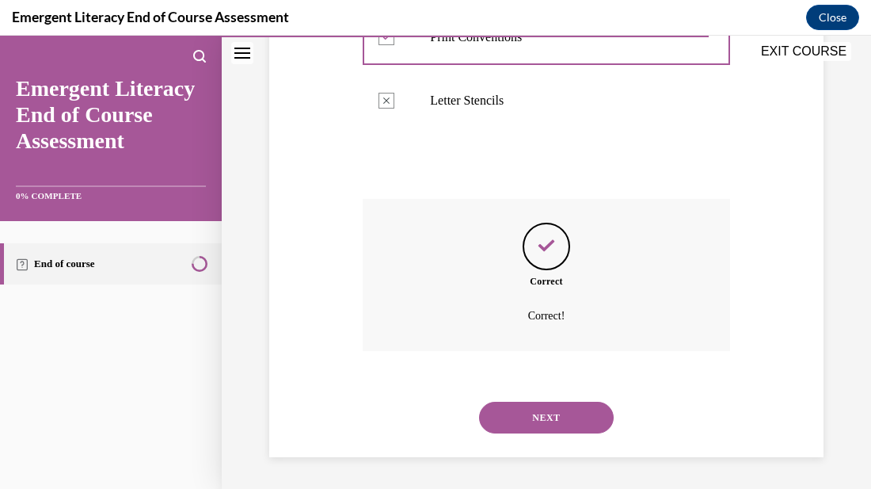
click at [528, 414] on button "NEXT" at bounding box center [546, 418] width 135 height 32
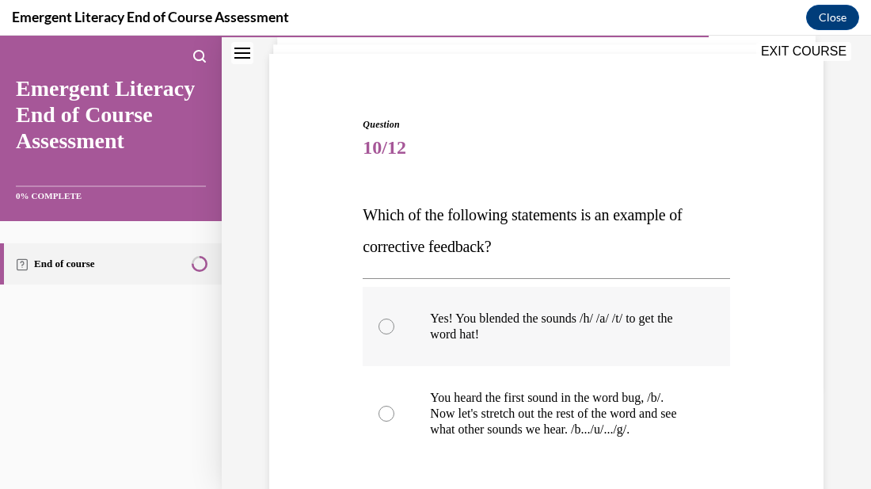
scroll to position [104, 0]
click at [528, 414] on p "You heard the first sound in the word bug, /b/. Now let's stretch out the rest …" at bounding box center [560, 413] width 260 height 48
click at [395, 414] on input "You heard the first sound in the word bug, /b/. Now let's stretch out the rest …" at bounding box center [387, 413] width 16 height 16
radio input "true"
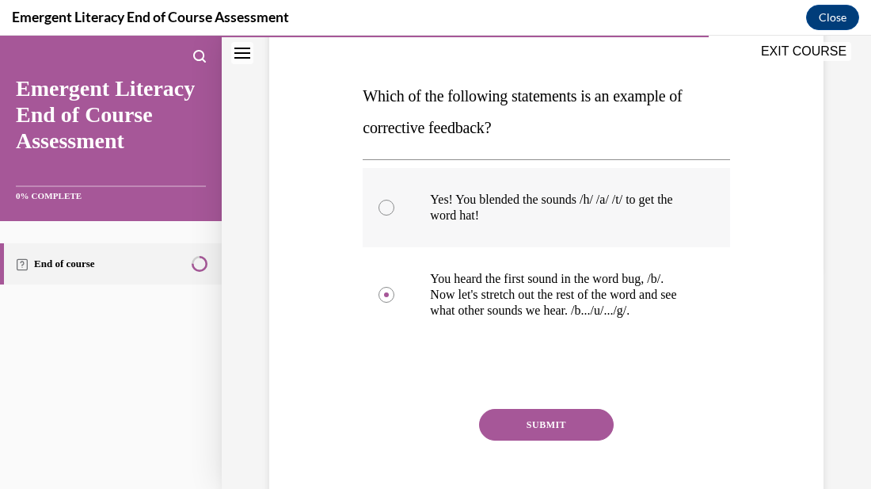
scroll to position [223, 0]
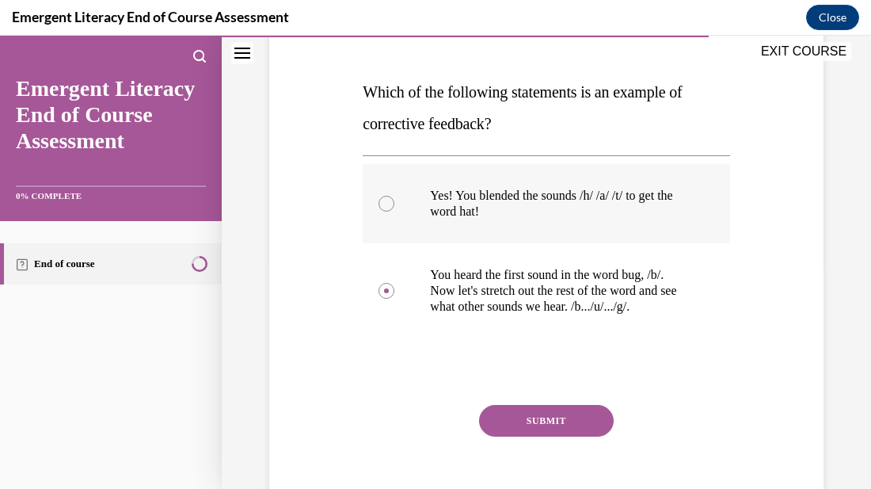
click at [528, 414] on button "SUBMIT" at bounding box center [546, 421] width 135 height 32
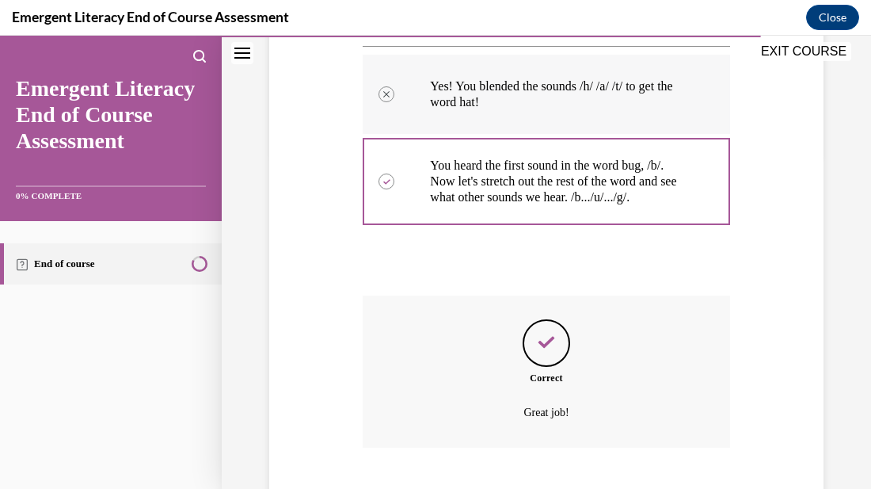
scroll to position [432, 0]
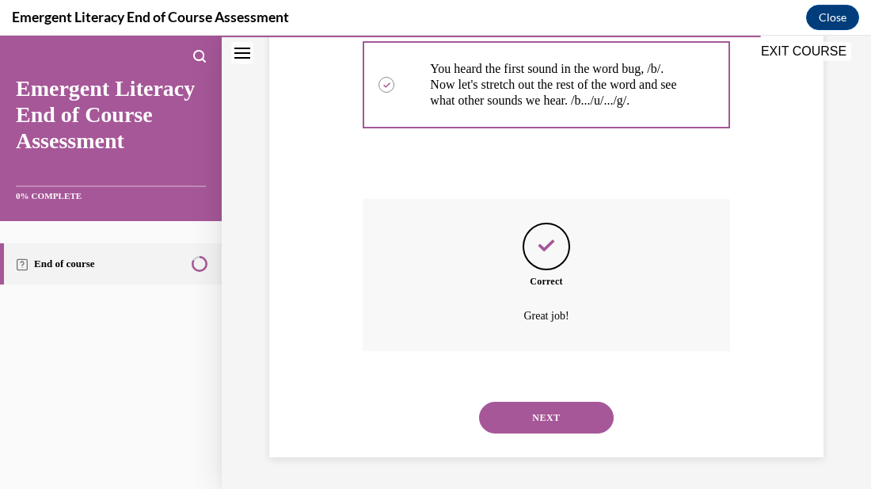
click at [528, 414] on button "NEXT" at bounding box center [546, 418] width 135 height 32
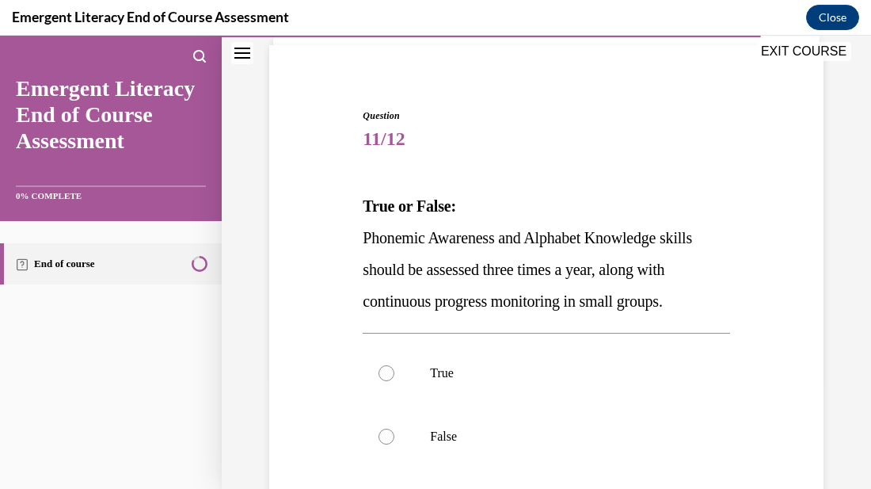
scroll to position [112, 0]
click at [514, 379] on p "True" at bounding box center [560, 372] width 260 height 16
click at [395, 379] on input "True" at bounding box center [387, 372] width 16 height 16
radio input "true"
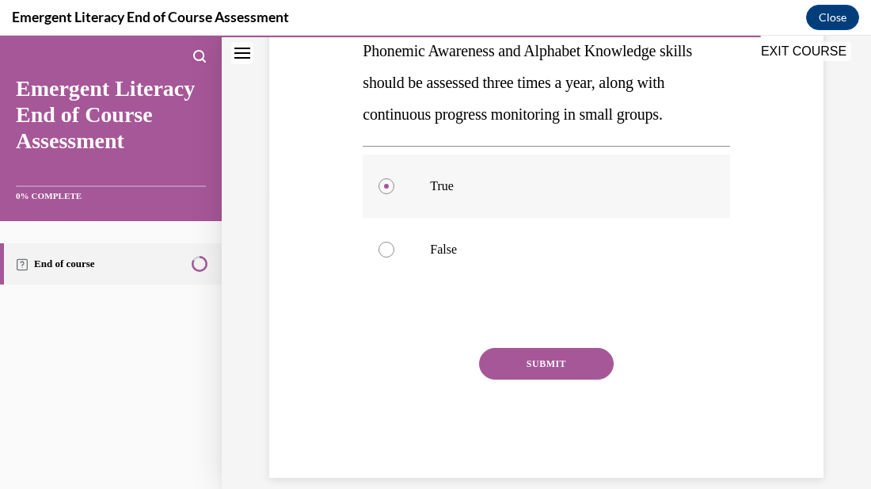
scroll to position [302, 0]
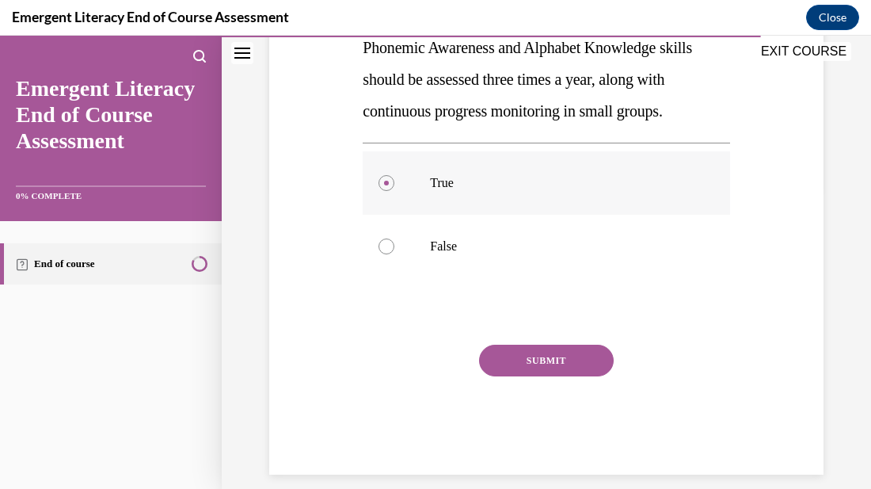
click at [514, 379] on div "SUBMIT" at bounding box center [546, 384] width 367 height 79
click at [513, 361] on button "SUBMIT" at bounding box center [546, 361] width 135 height 32
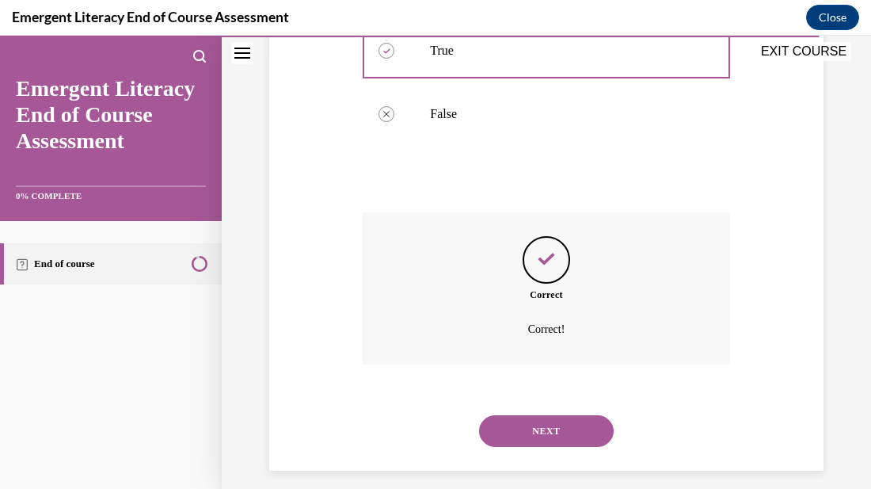
scroll to position [448, 0]
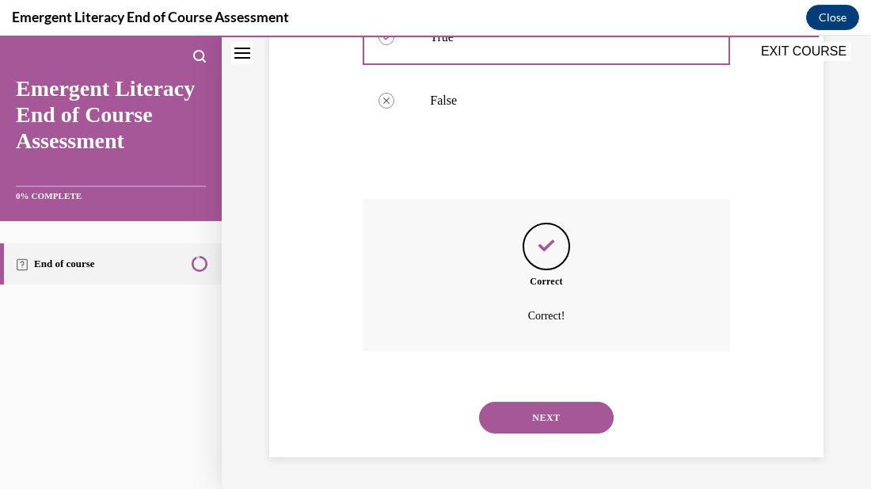
click at [520, 405] on button "NEXT" at bounding box center [546, 418] width 135 height 32
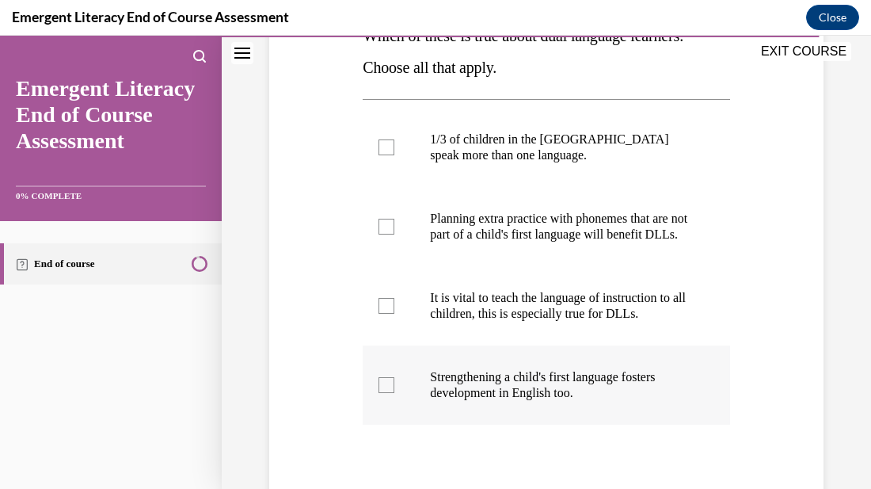
scroll to position [280, 0]
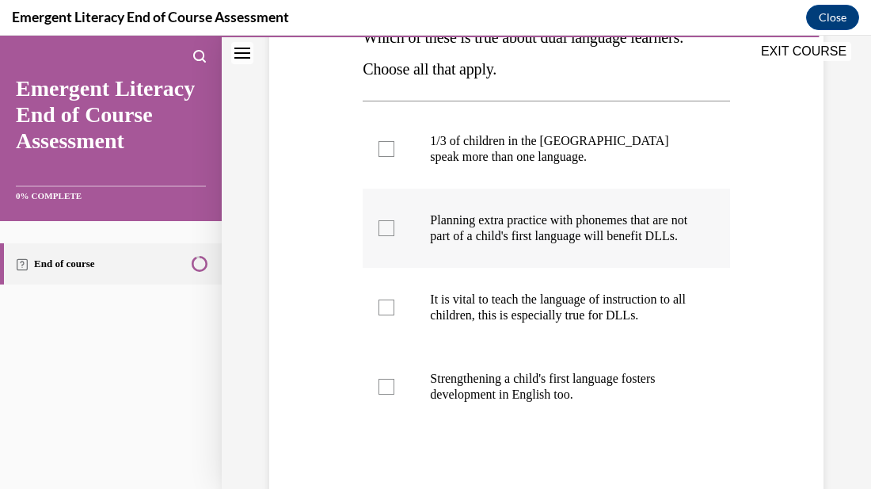
click at [388, 235] on div at bounding box center [387, 228] width 16 height 16
click at [388, 235] on input "Planning extra practice with phonemes that are not part of a child's first lang…" at bounding box center [387, 228] width 16 height 16
checkbox input "true"
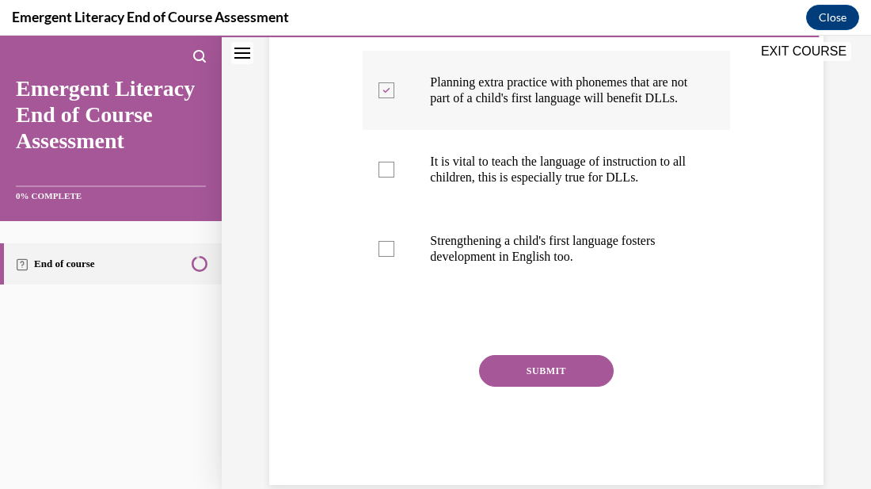
scroll to position [462, 0]
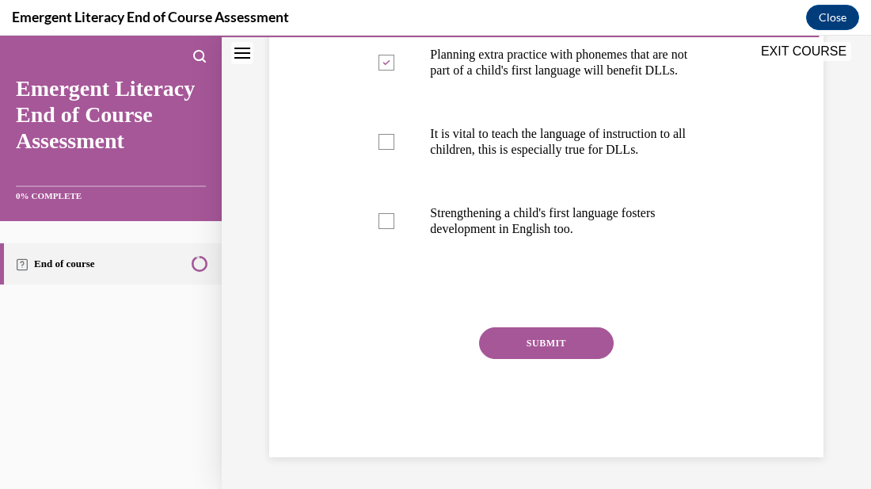
click at [589, 337] on button "SUBMIT" at bounding box center [546, 343] width 135 height 32
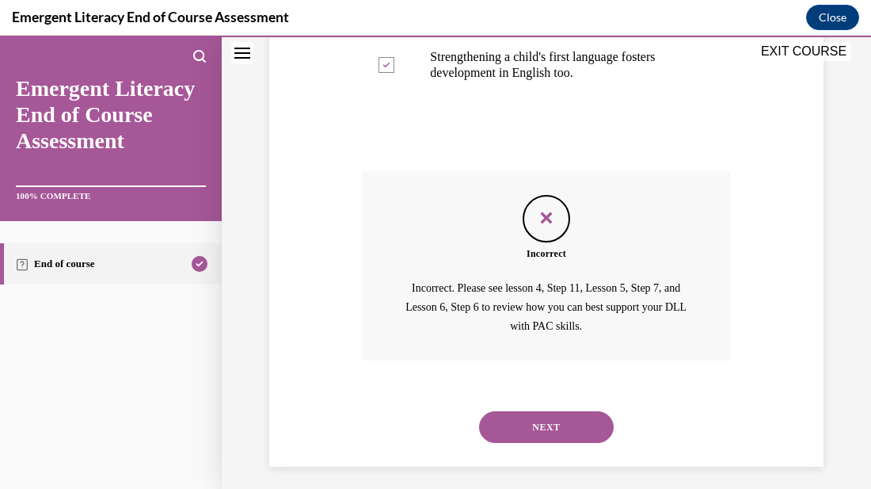
scroll to position [627, 0]
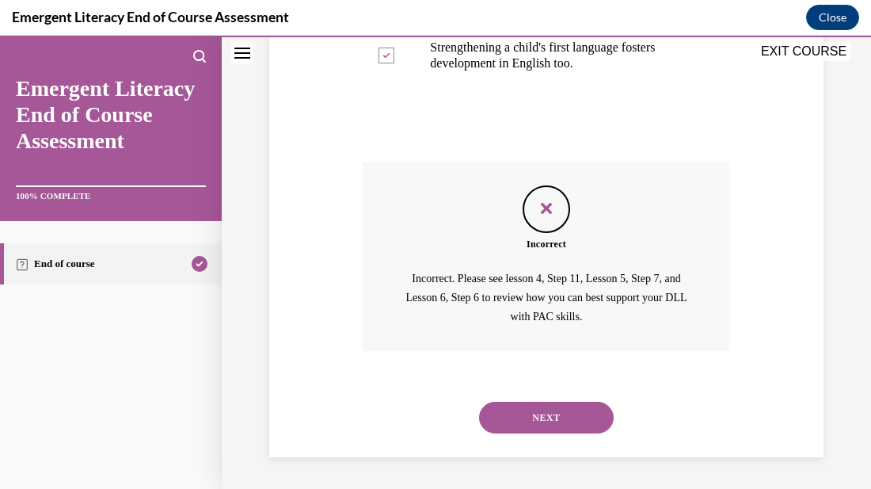
click at [577, 415] on button "NEXT" at bounding box center [546, 418] width 135 height 32
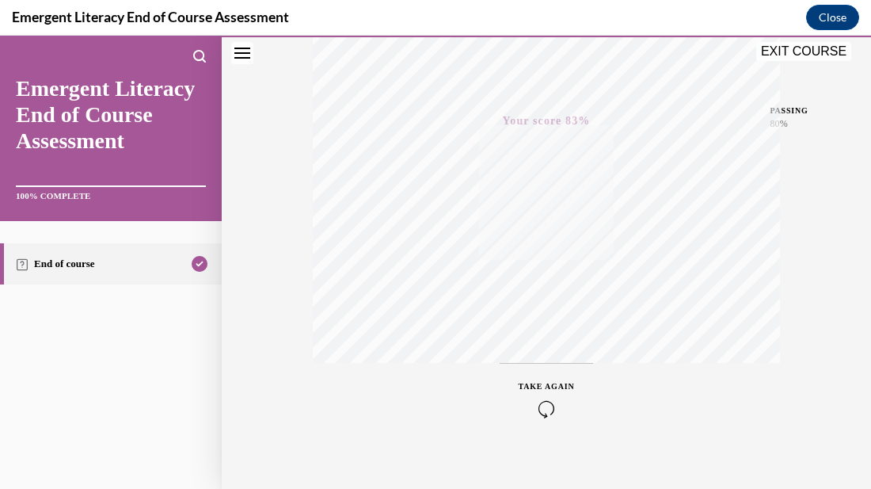
scroll to position [359, 0]
click at [822, 46] on button "EXIT COURSE" at bounding box center [804, 51] width 95 height 19
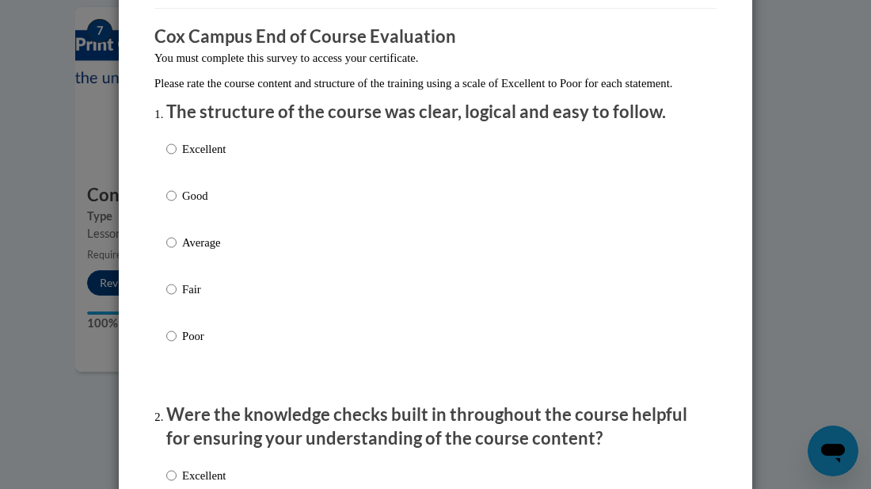
scroll to position [122, 0]
click at [170, 157] on input "Excellent" at bounding box center [171, 147] width 10 height 17
radio input "true"
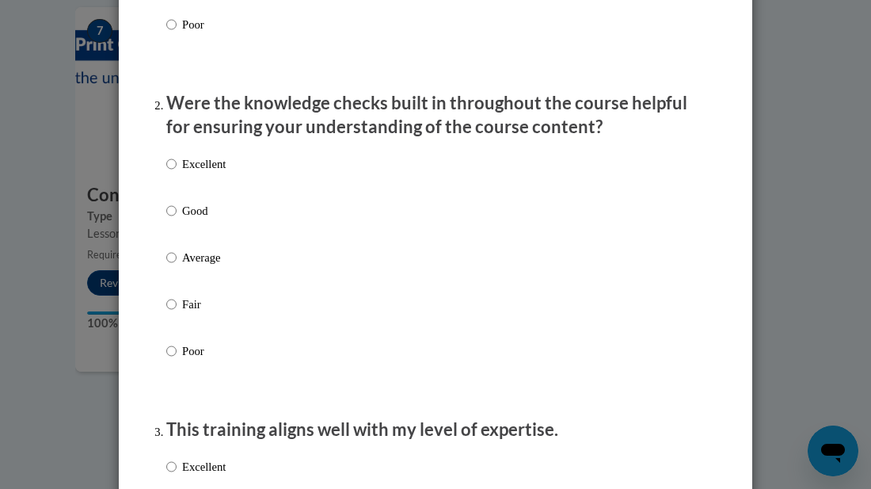
scroll to position [433, 0]
click at [175, 172] on input "Excellent" at bounding box center [171, 162] width 10 height 17
radio input "true"
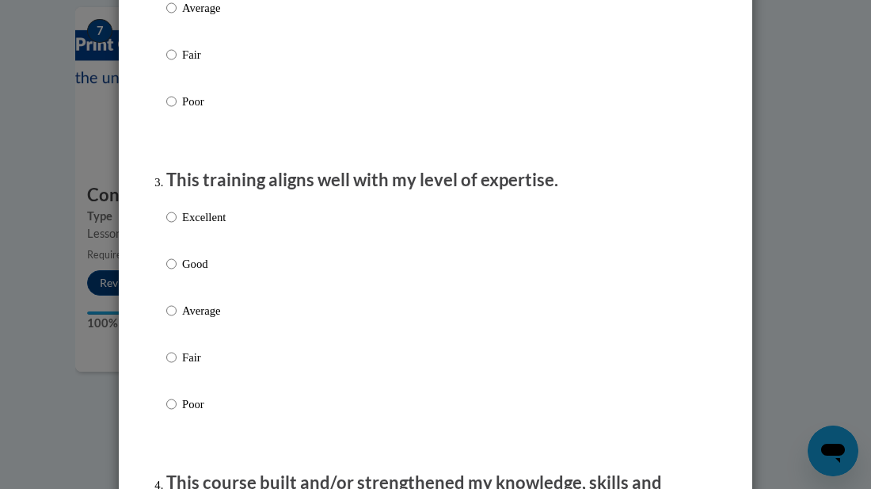
scroll to position [692, 0]
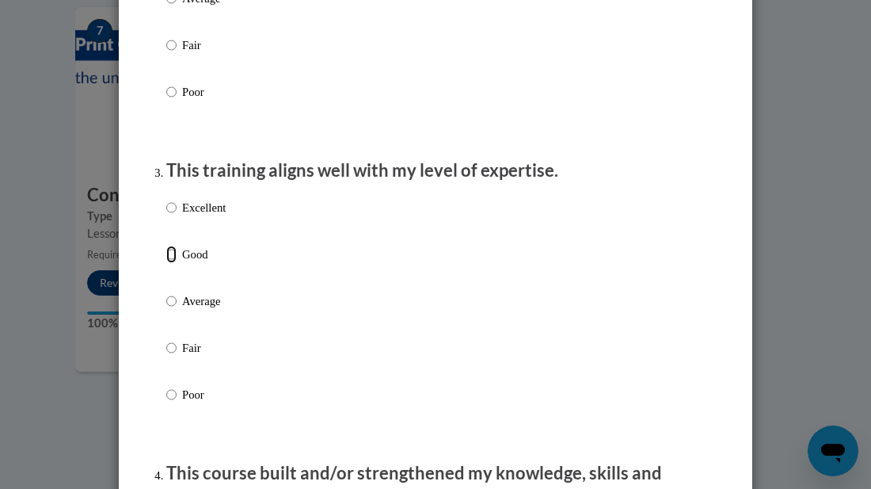
click at [173, 263] on input "Good" at bounding box center [171, 254] width 10 height 17
radio input "true"
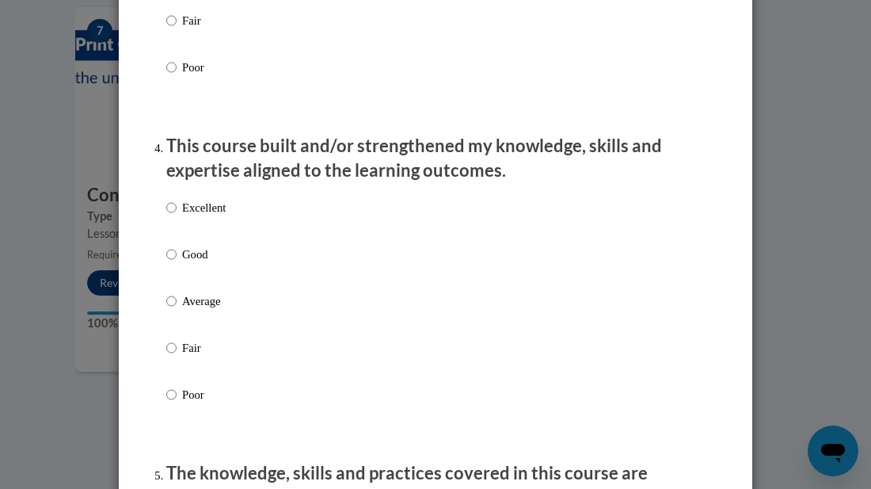
scroll to position [1020, 0]
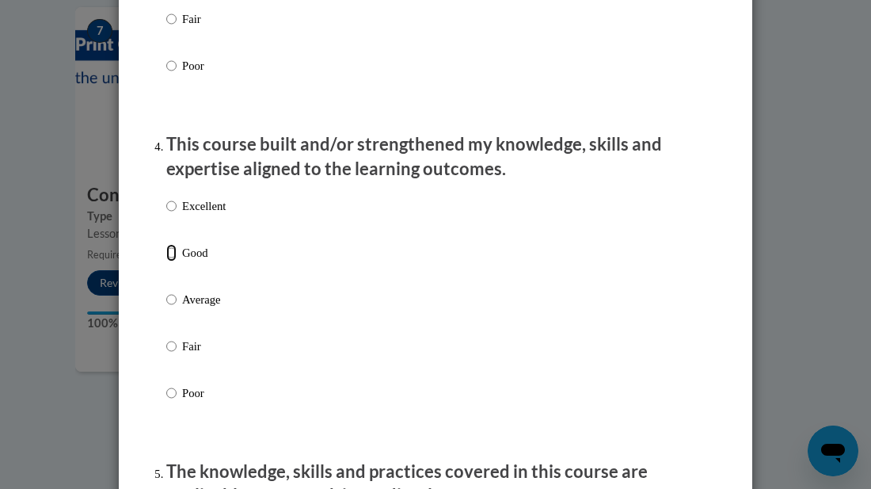
click at [174, 261] on input "Good" at bounding box center [171, 252] width 10 height 17
radio input "true"
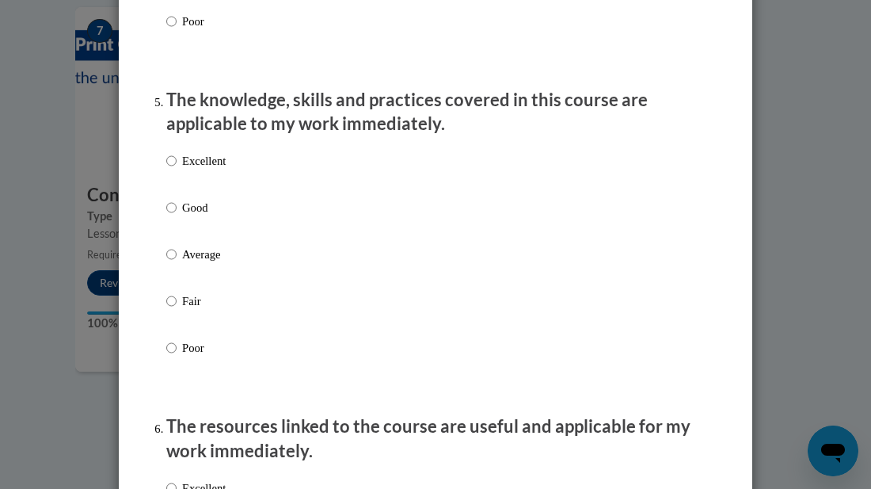
scroll to position [1395, 0]
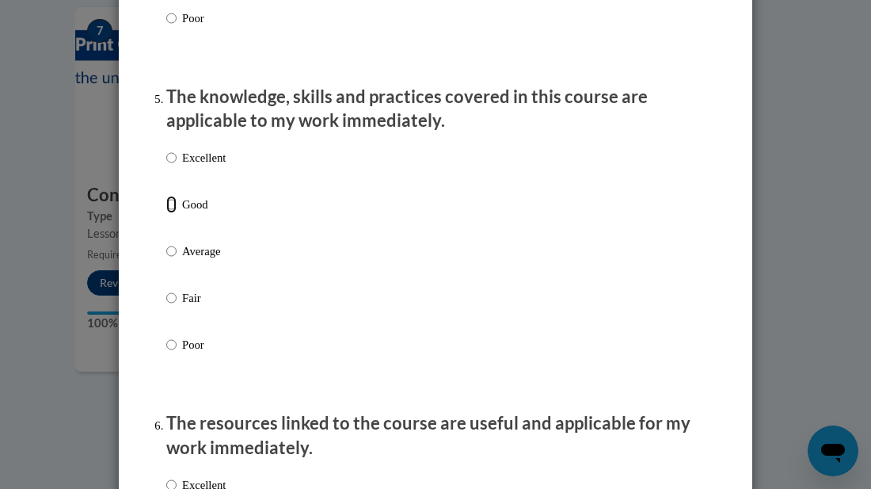
click at [173, 213] on input "Good" at bounding box center [171, 204] width 10 height 17
radio input "true"
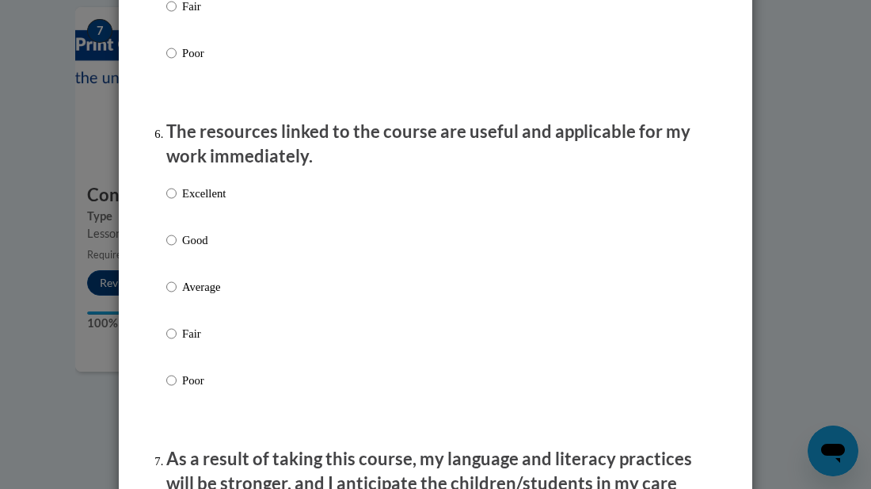
scroll to position [1692, 0]
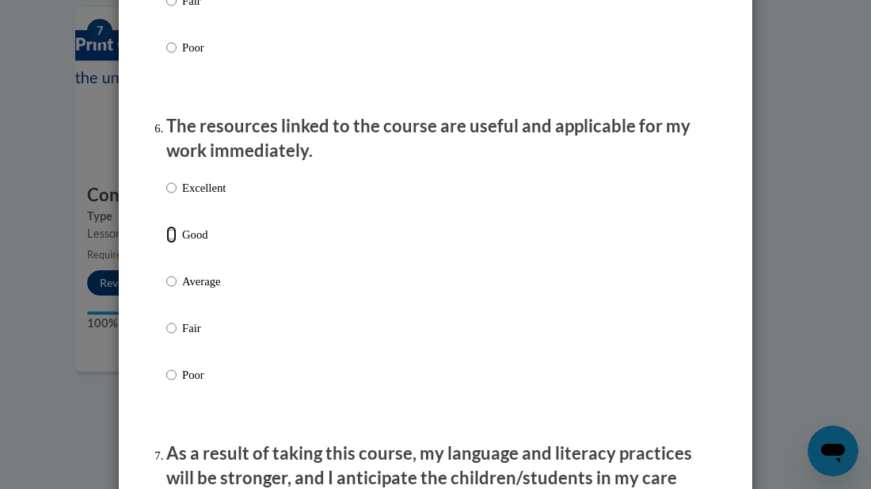
click at [175, 243] on input "Good" at bounding box center [171, 234] width 10 height 17
radio input "true"
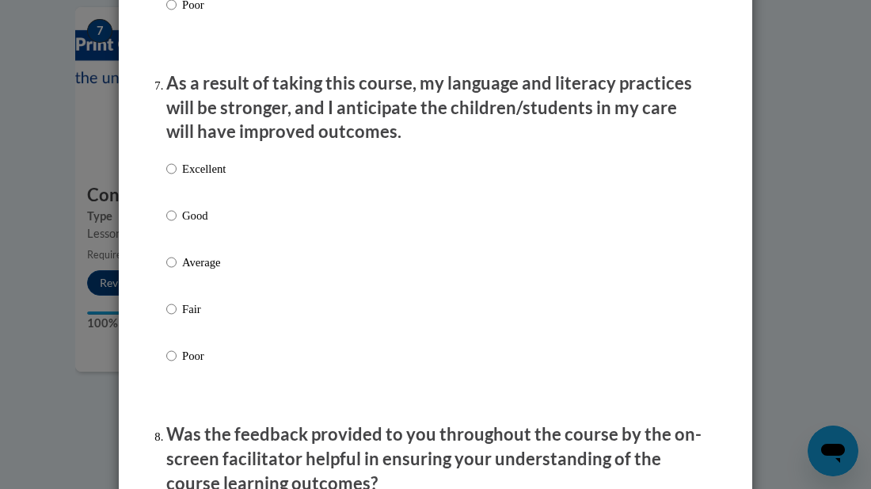
scroll to position [2068, 0]
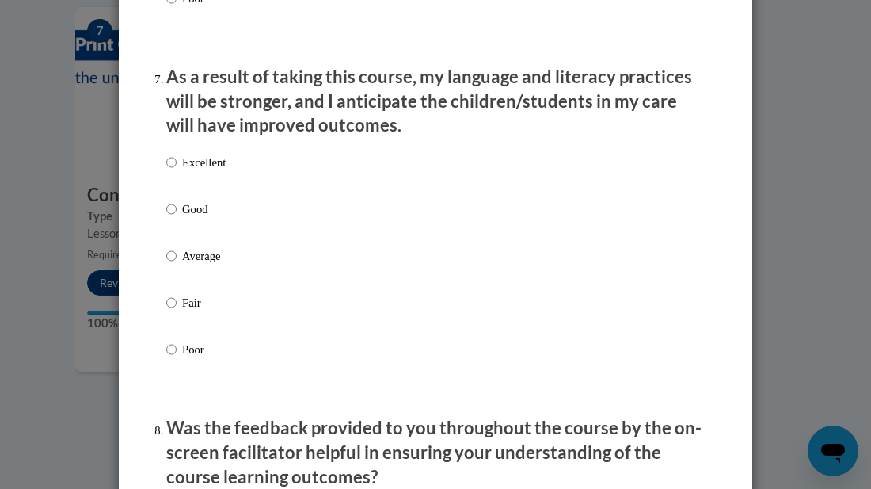
click at [166, 218] on input "Good" at bounding box center [171, 208] width 10 height 17
radio input "true"
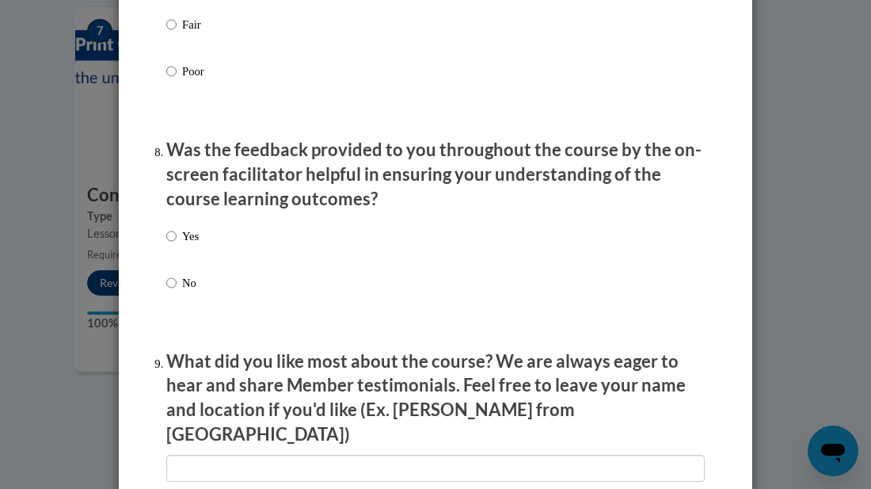
scroll to position [2432, 0]
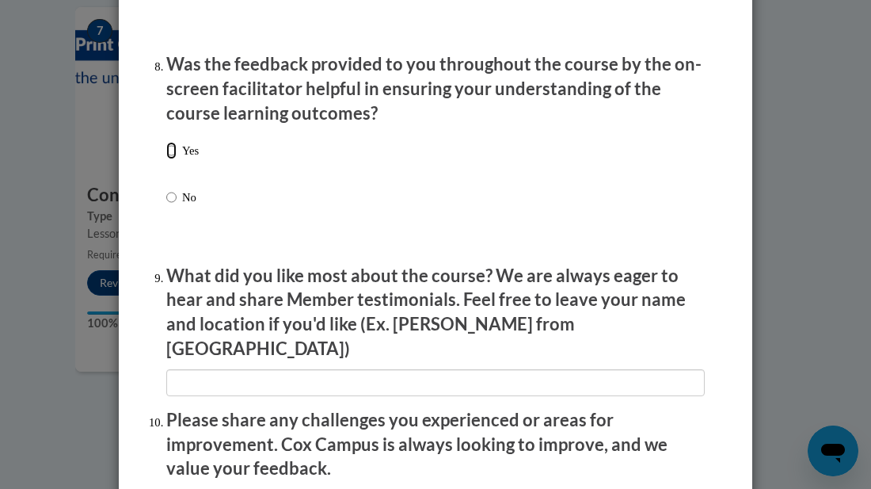
click at [172, 159] on input "Yes" at bounding box center [171, 150] width 10 height 17
radio input "true"
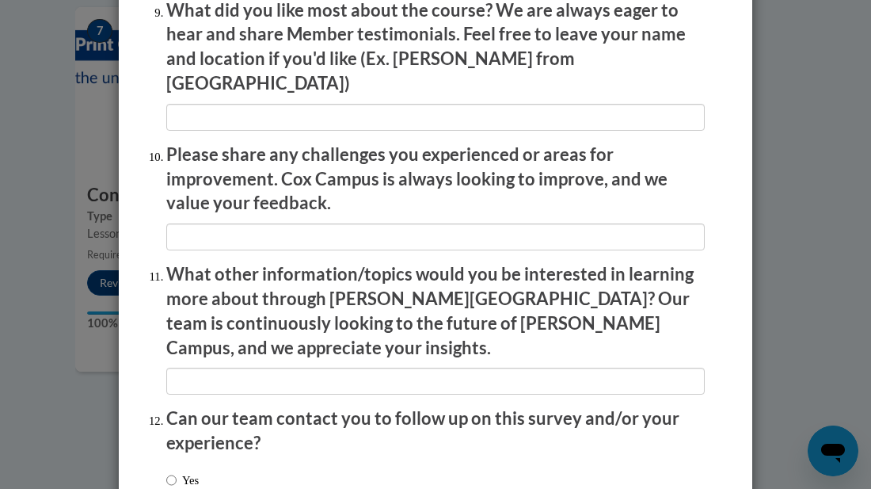
scroll to position [2803, 0]
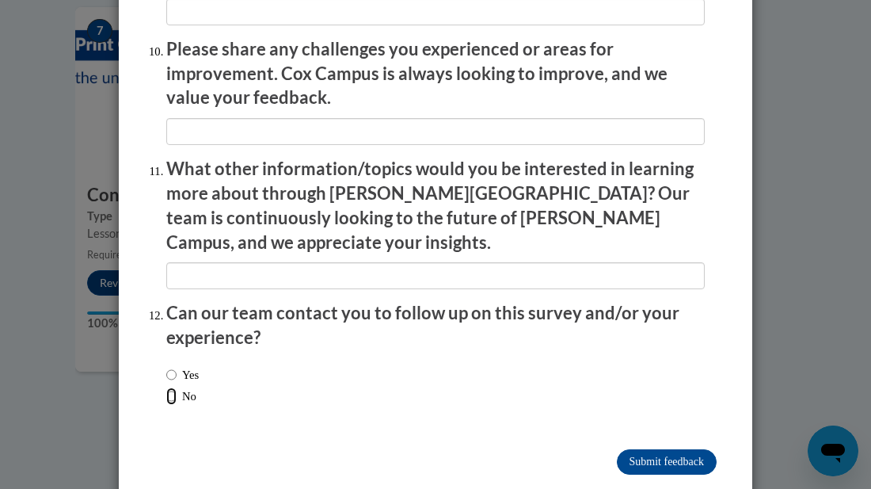
click at [171, 387] on input "No" at bounding box center [171, 395] width 10 height 17
radio input "true"
click at [620, 449] on input "Submit feedback" at bounding box center [667, 461] width 100 height 25
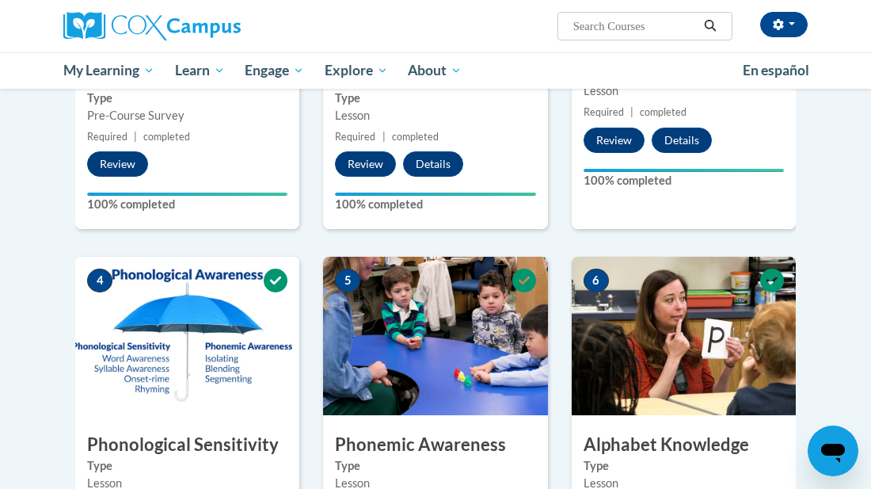
scroll to position [577, 0]
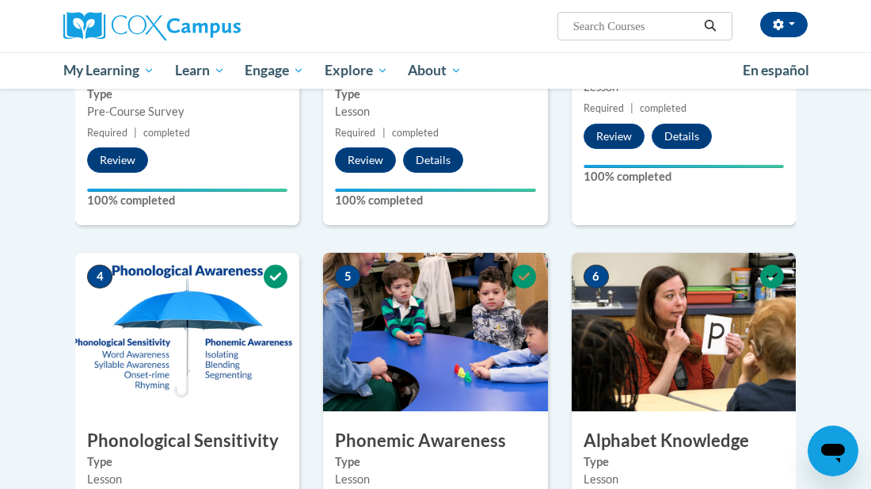
click at [620, 425] on div "6 Alphabet Knowledge Type Lesson Required | completed Review Details Feedback 1…" at bounding box center [684, 423] width 224 height 340
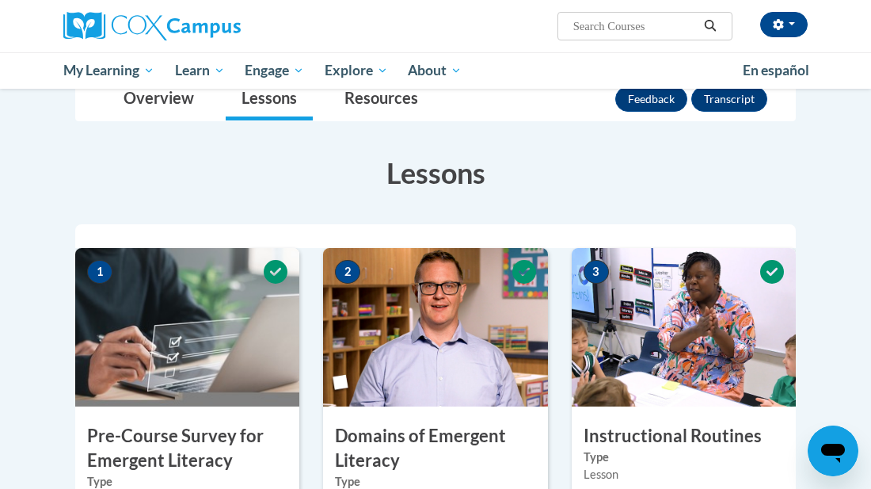
scroll to position [17, 0]
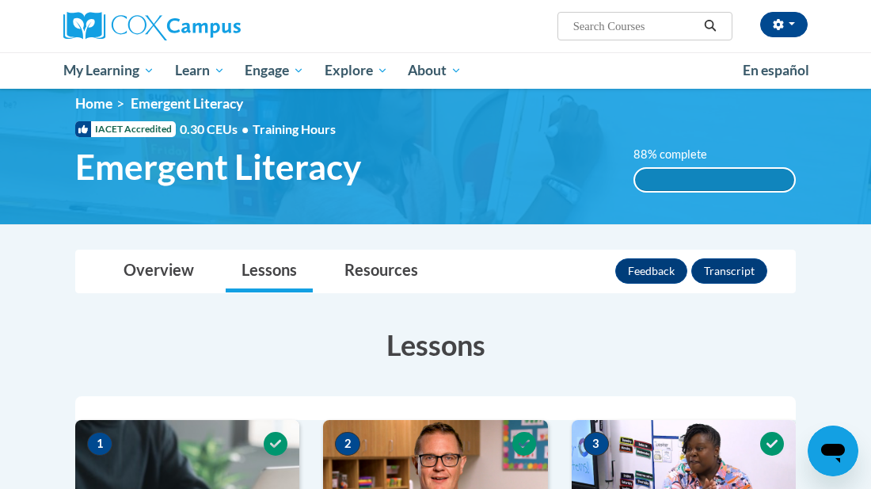
click at [695, 179] on div "88% complete" at bounding box center [714, 180] width 159 height 22
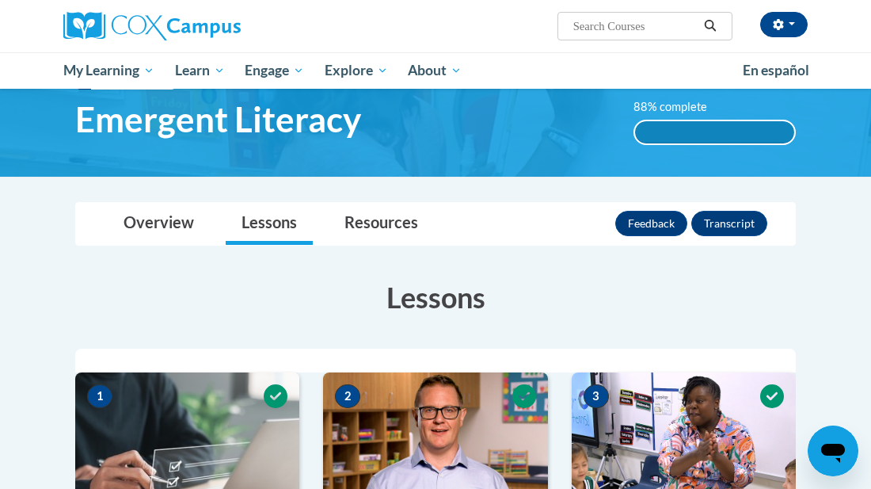
scroll to position [0, 0]
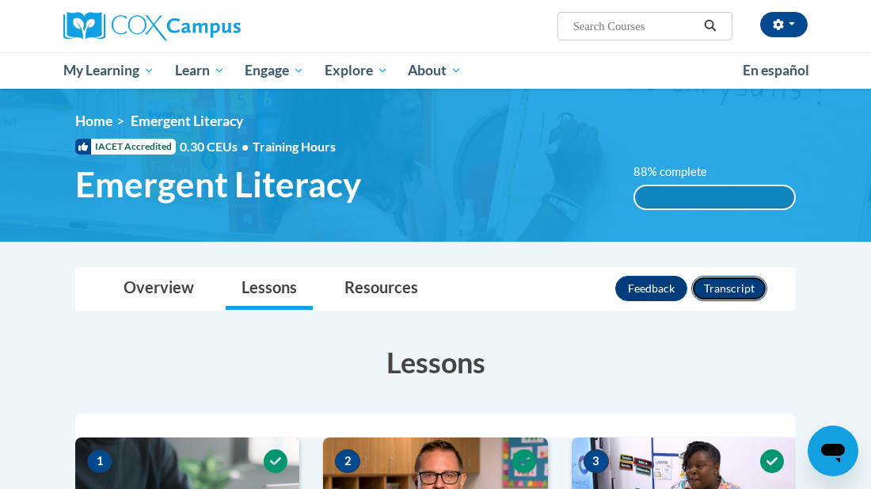
click at [741, 287] on button "Transcript" at bounding box center [730, 288] width 76 height 25
